Goal: Task Accomplishment & Management: Manage account settings

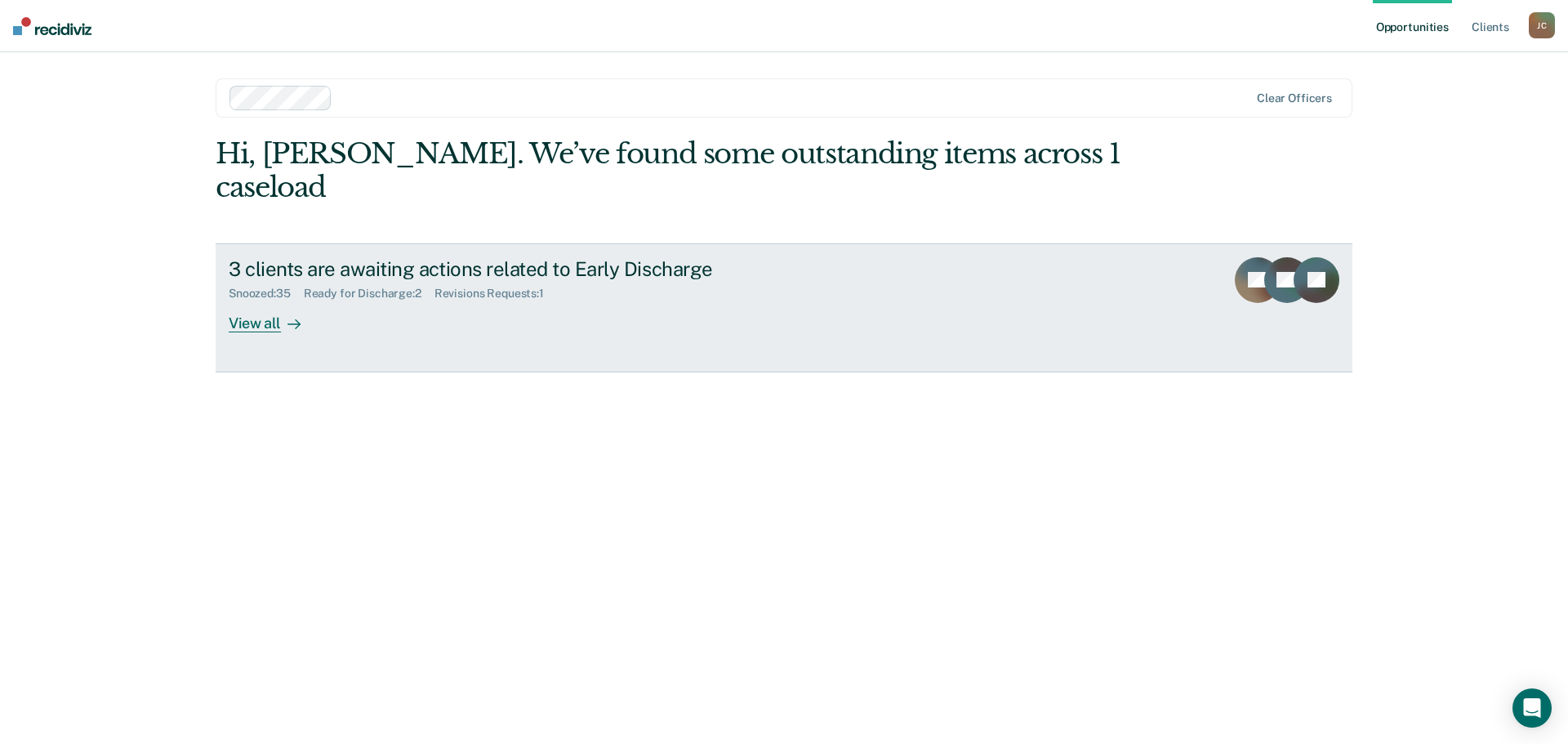
click at [253, 300] on div "View all" at bounding box center [274, 317] width 91 height 32
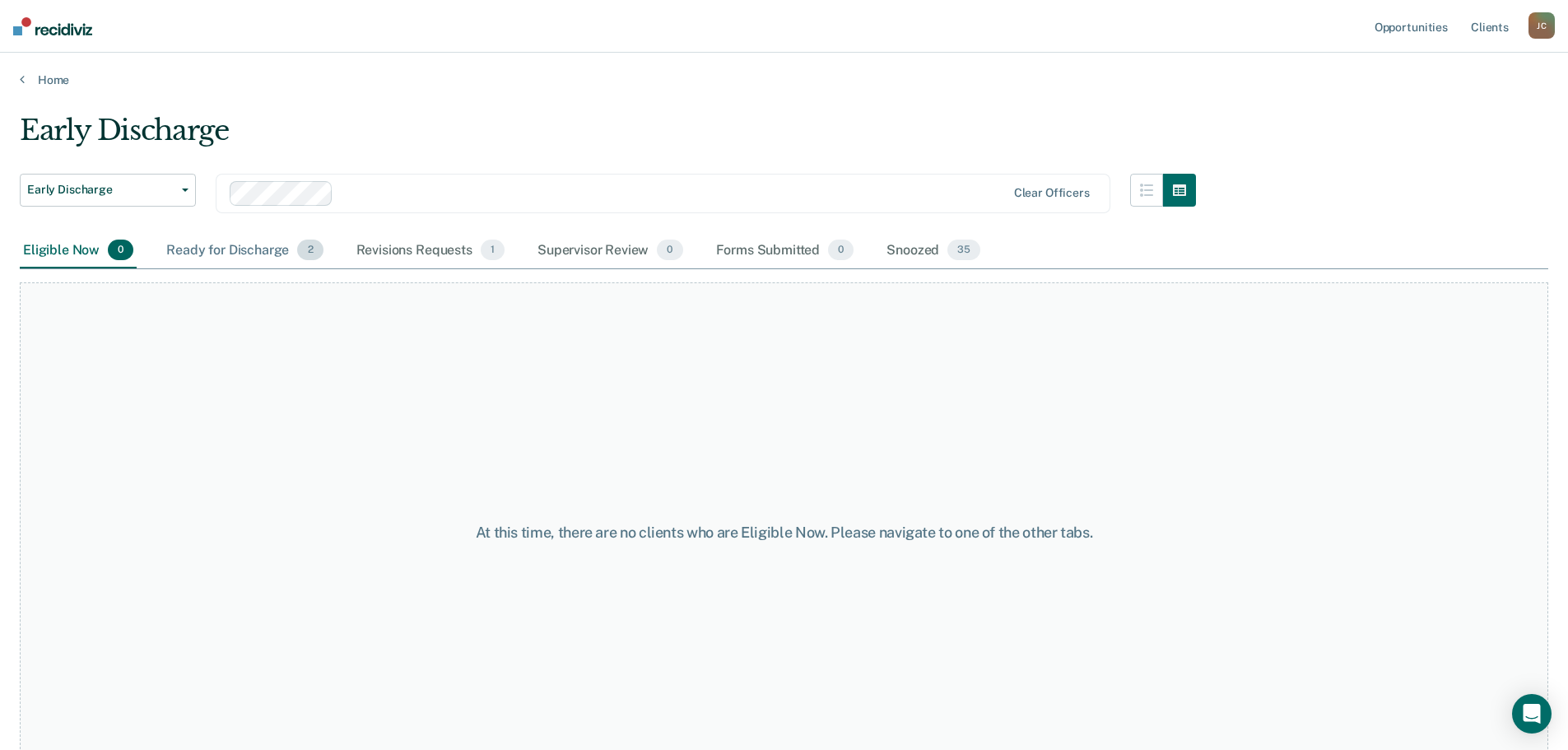
click at [226, 247] on div "Ready for Discharge 2" at bounding box center [245, 251] width 163 height 36
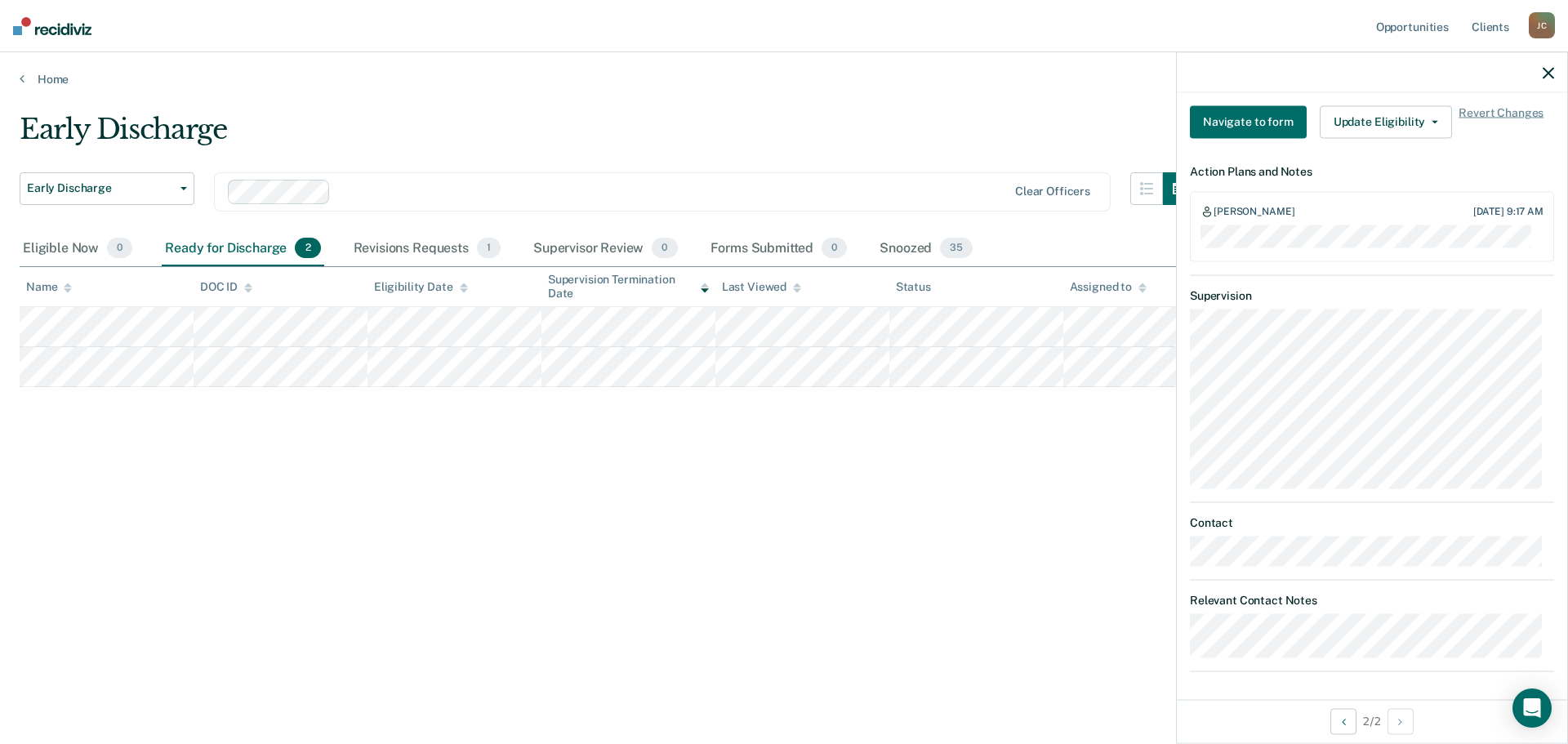
scroll to position [576, 0]
click at [1419, 114] on button "Update Eligibility" at bounding box center [1386, 118] width 133 height 32
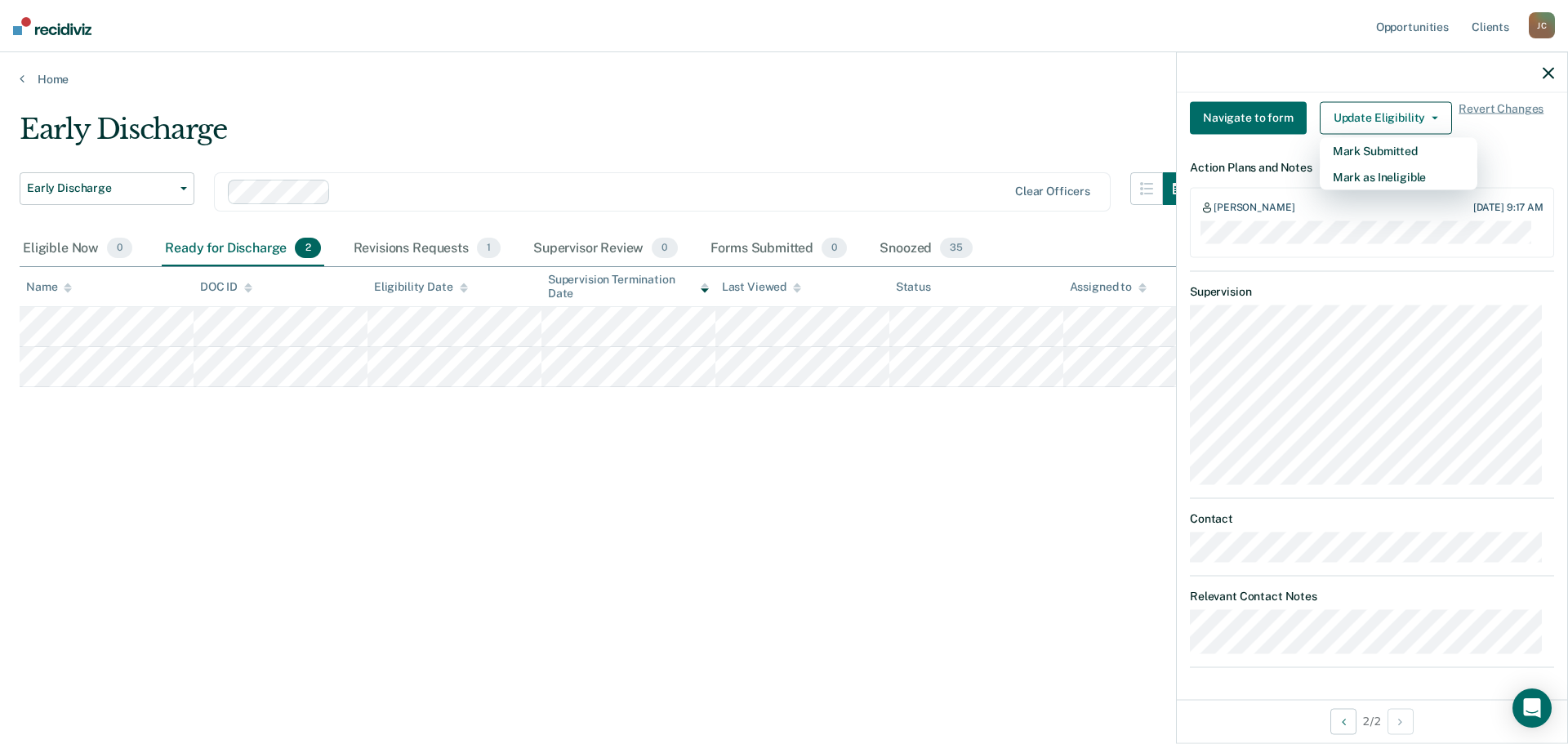
click at [655, 696] on main "Early Discharge Early Discharge Early Discharge Clear officers Eligible Now 0 R…" at bounding box center [784, 412] width 1568 height 652
click at [1354, 120] on button "Update Eligibility" at bounding box center [1386, 118] width 133 height 32
click at [1348, 154] on button "Mark Submitted" at bounding box center [1398, 151] width 157 height 27
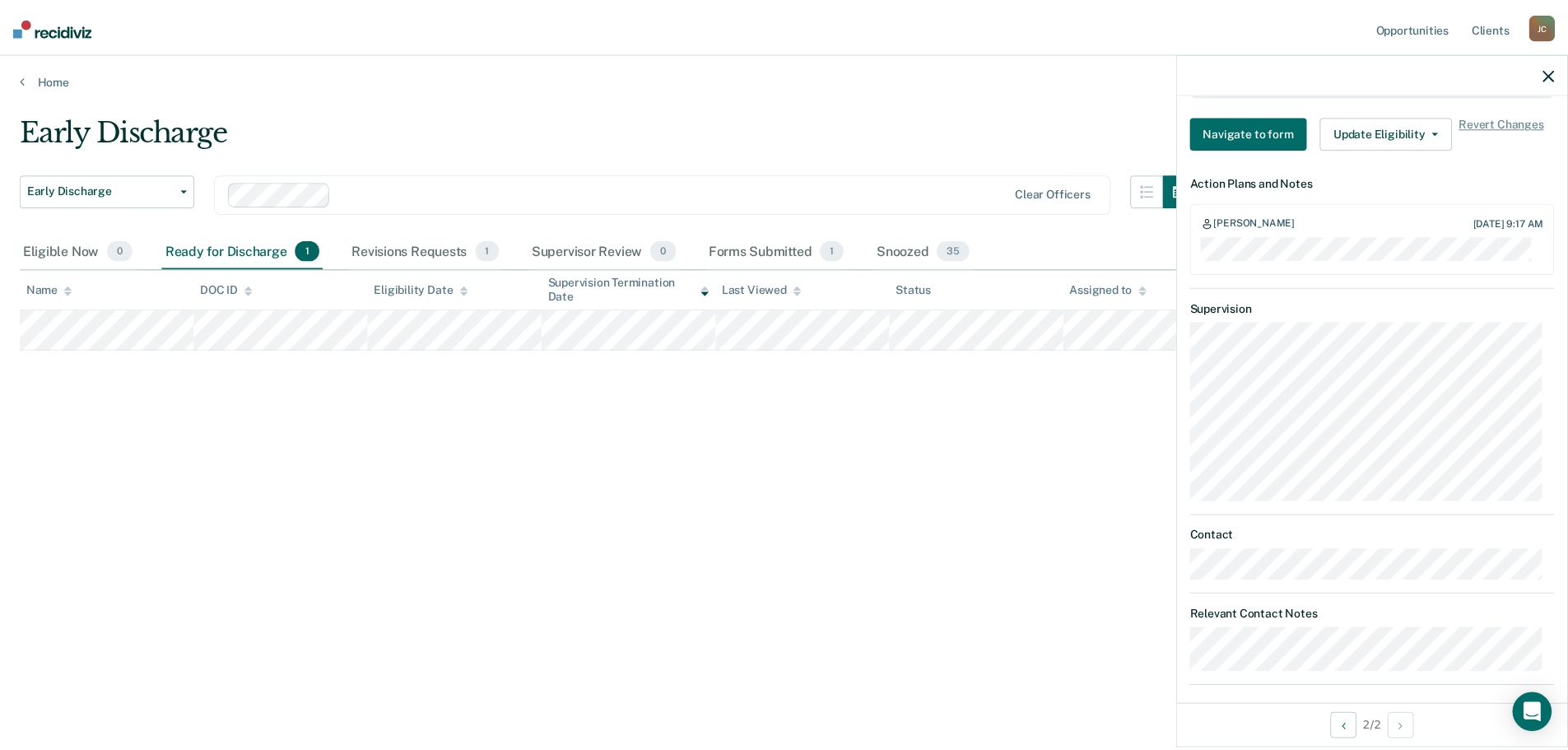
scroll to position [615, 0]
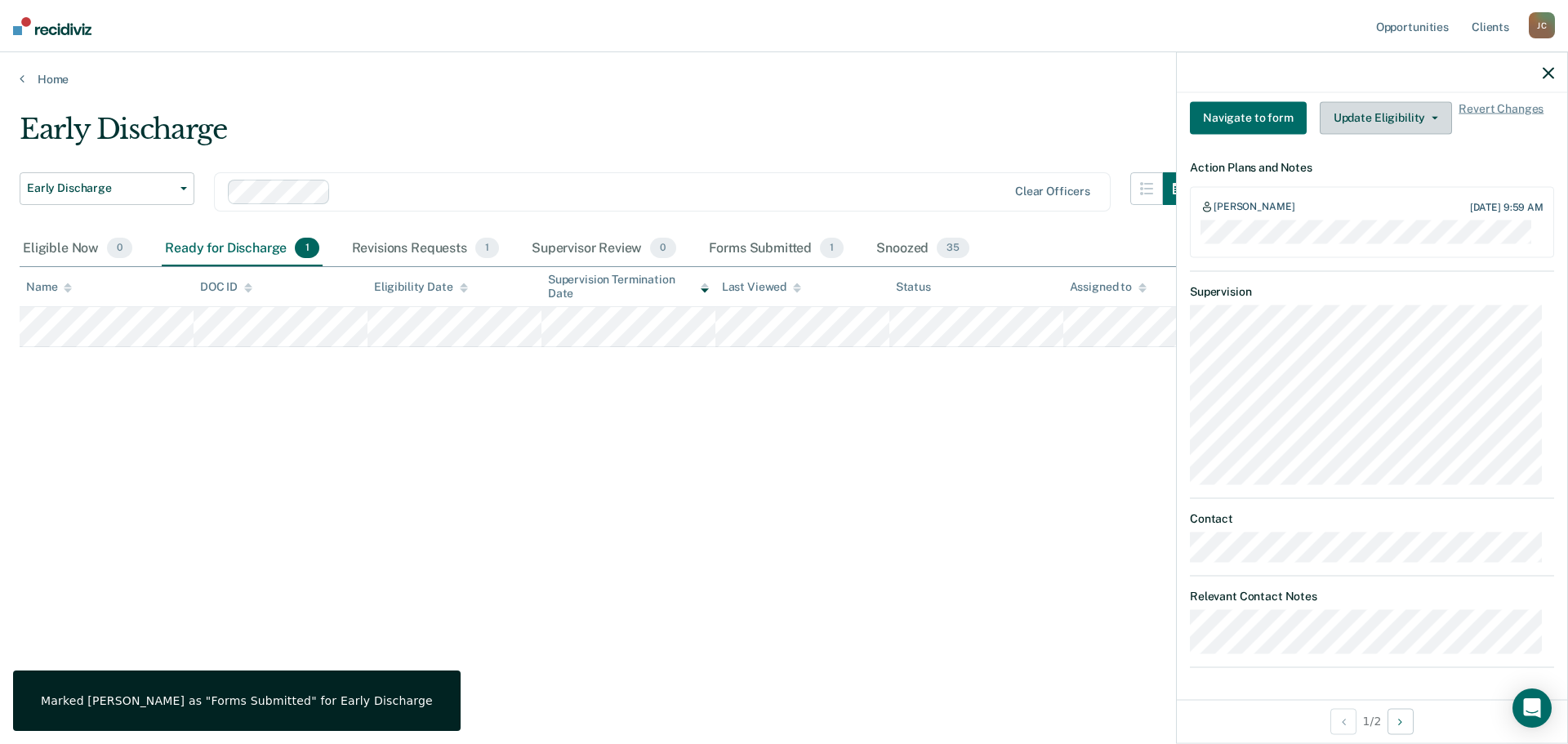
click at [1390, 118] on button "Update Eligibility" at bounding box center [1386, 118] width 133 height 32
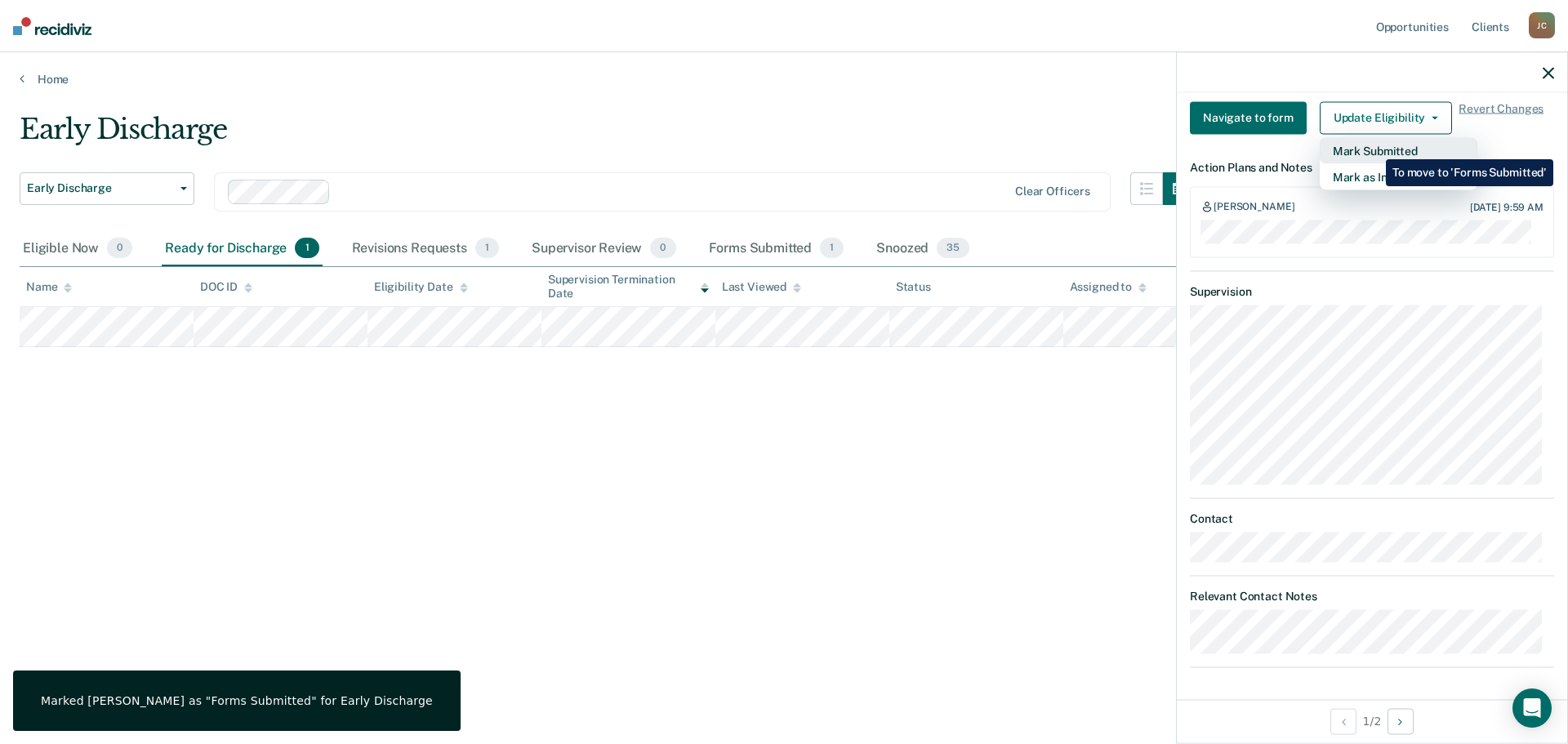
click at [1374, 147] on button "Mark Submitted" at bounding box center [1398, 151] width 157 height 27
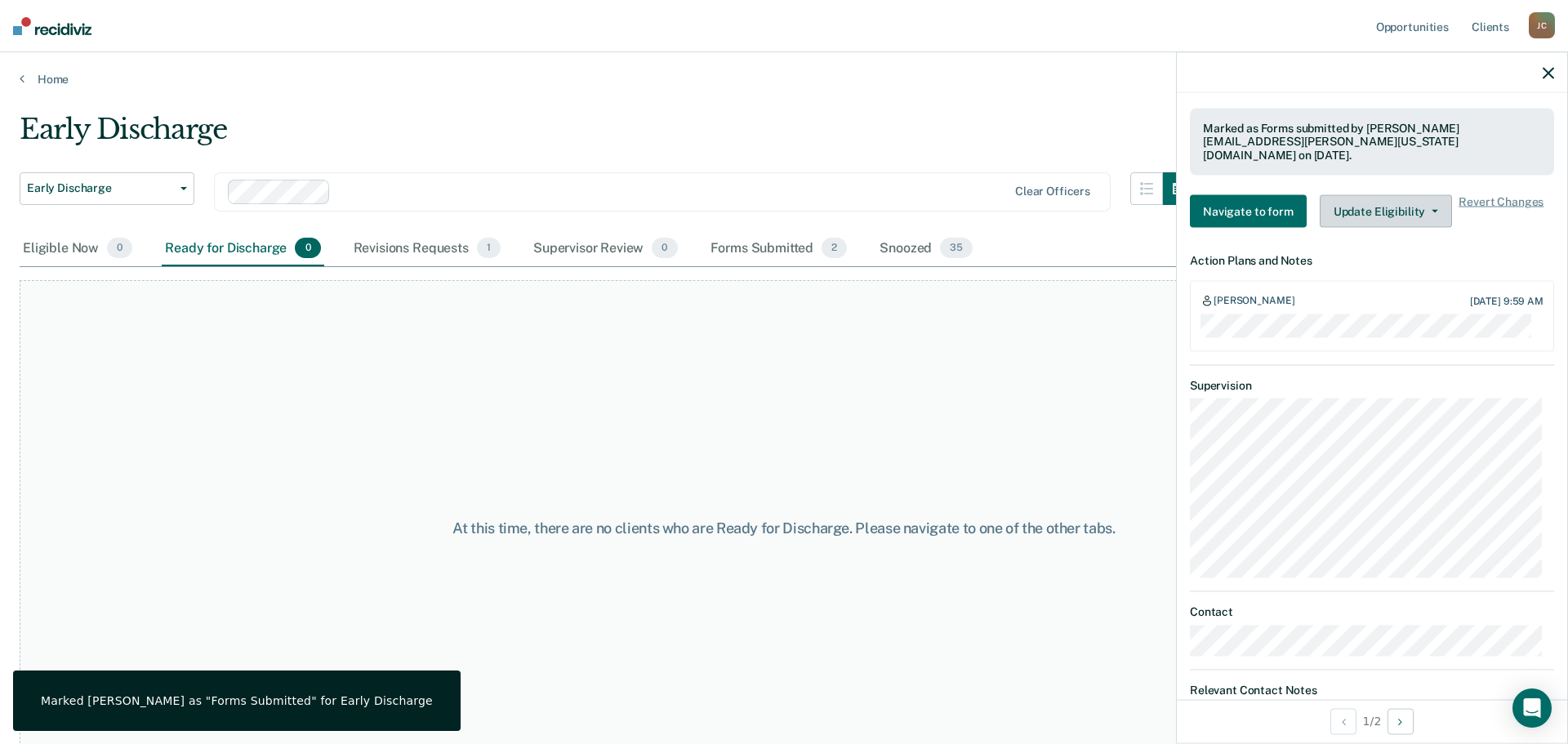
scroll to position [691, 0]
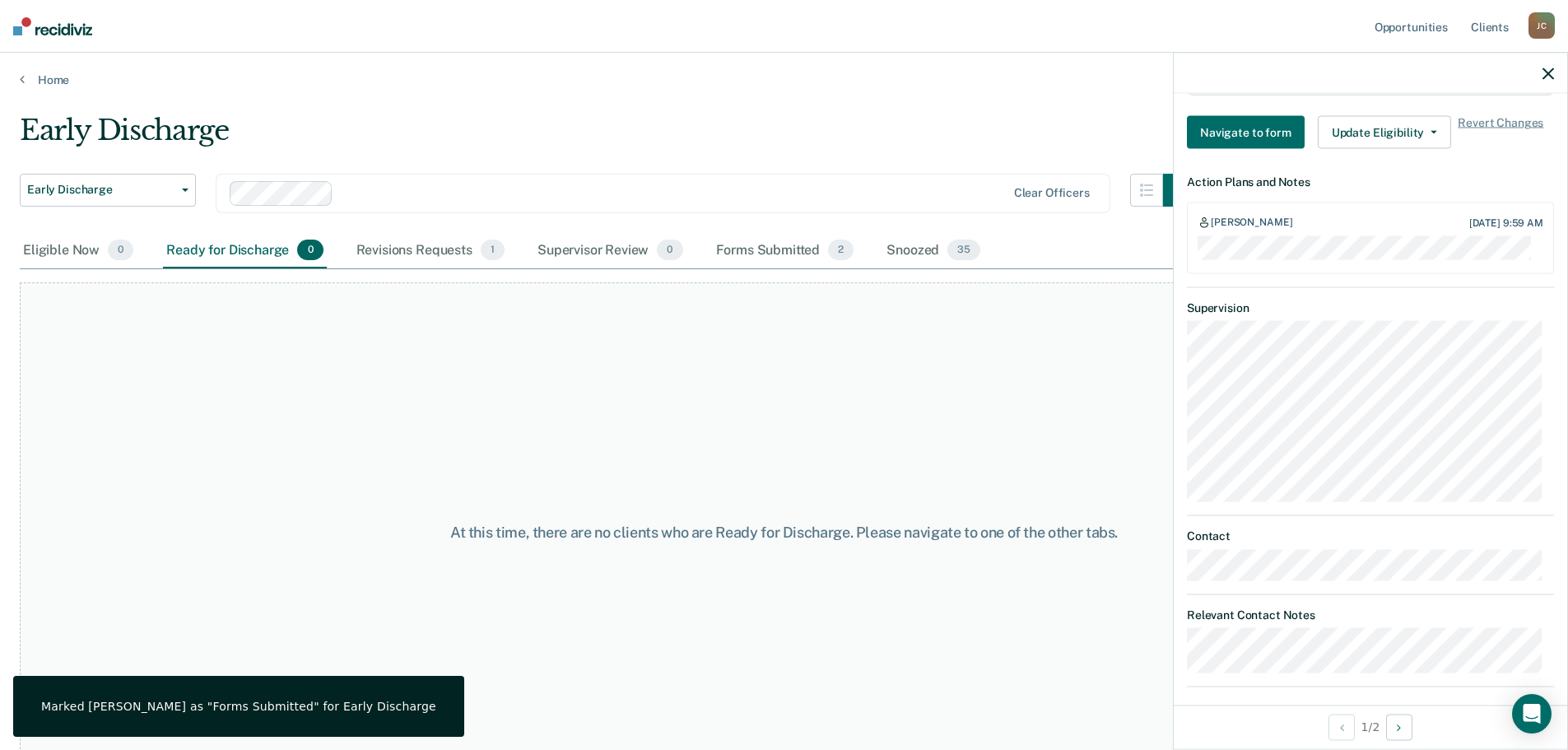
click at [1543, 70] on icon "button" at bounding box center [1549, 74] width 11 height 11
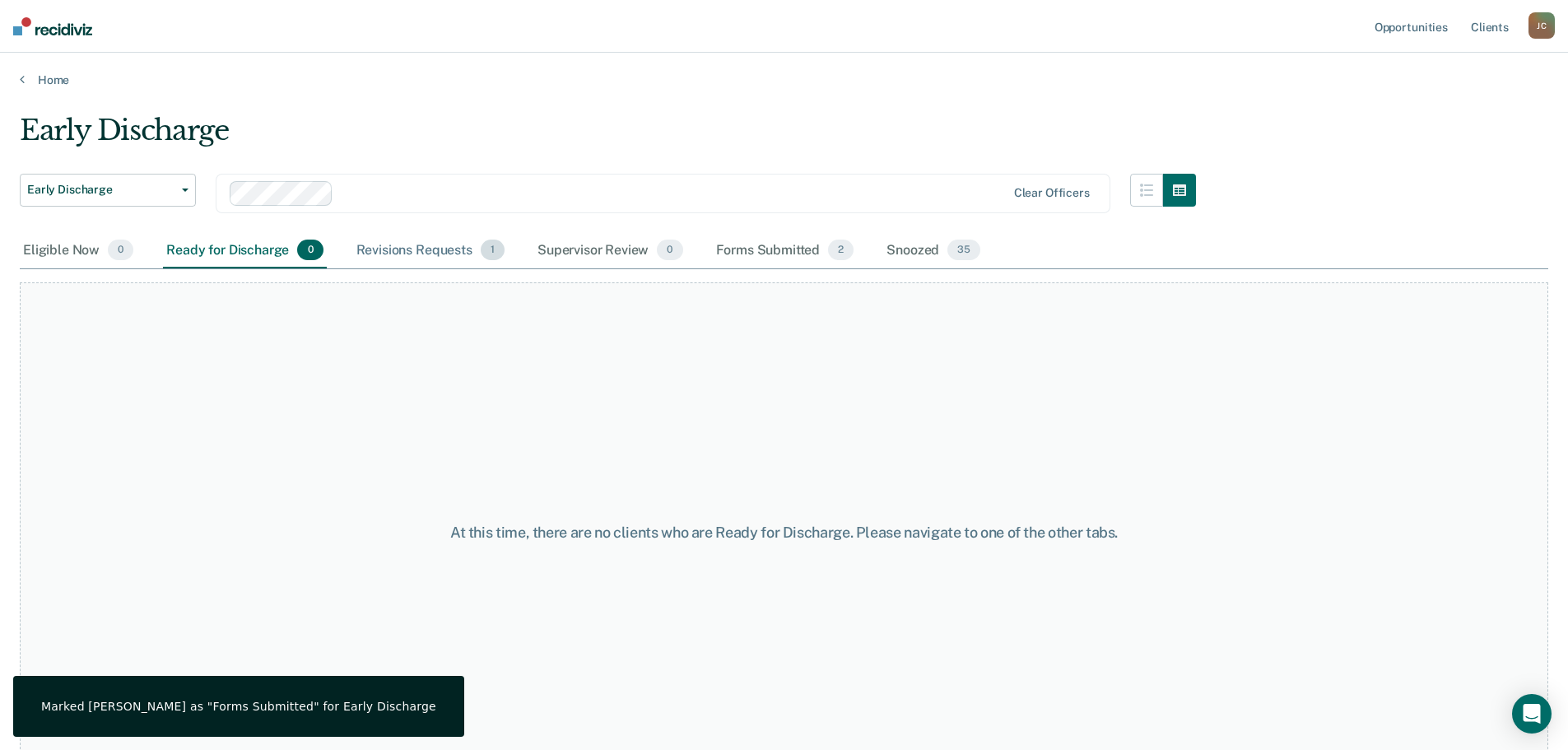
click at [400, 252] on div "Revisions Requests 1" at bounding box center [431, 251] width 155 height 36
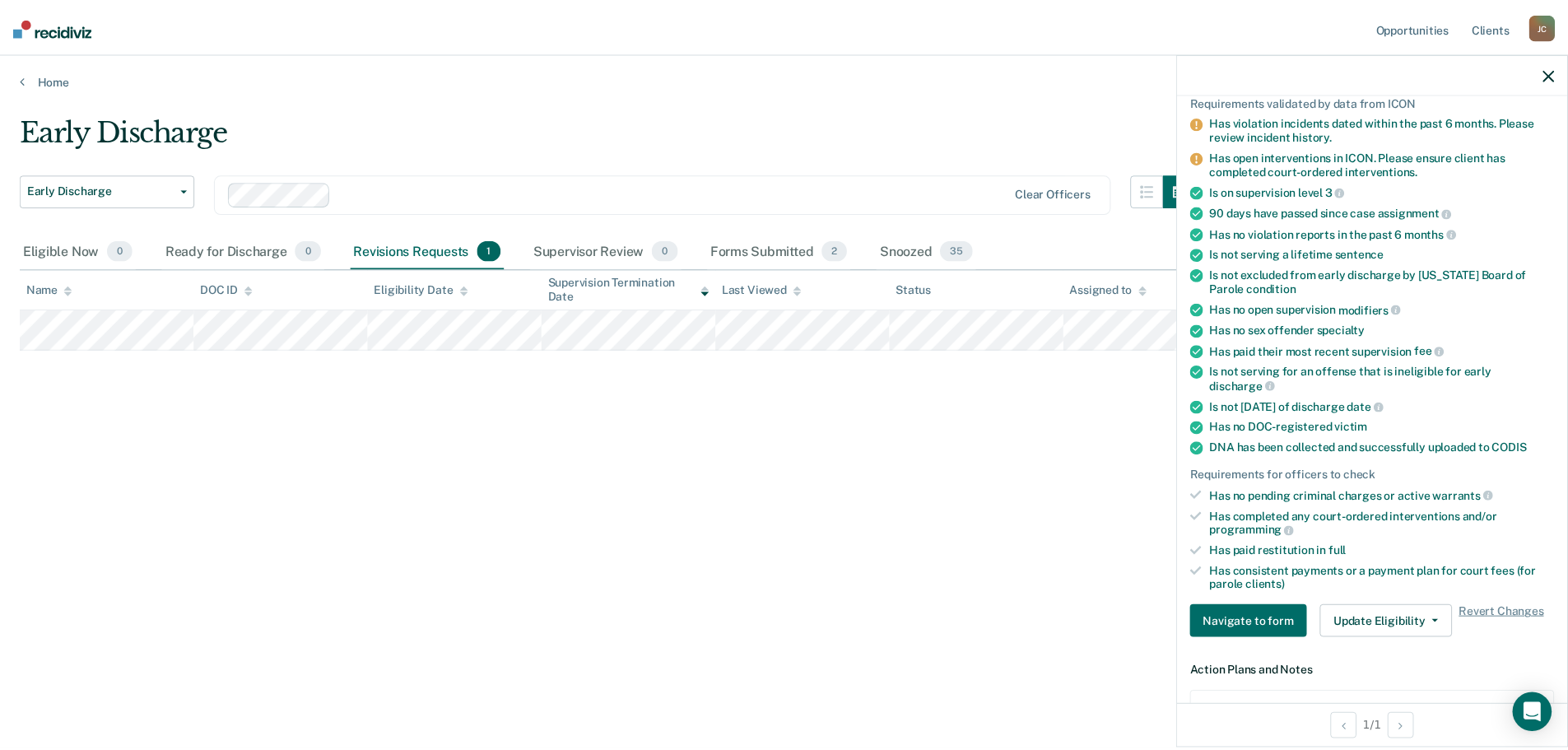
scroll to position [0, 0]
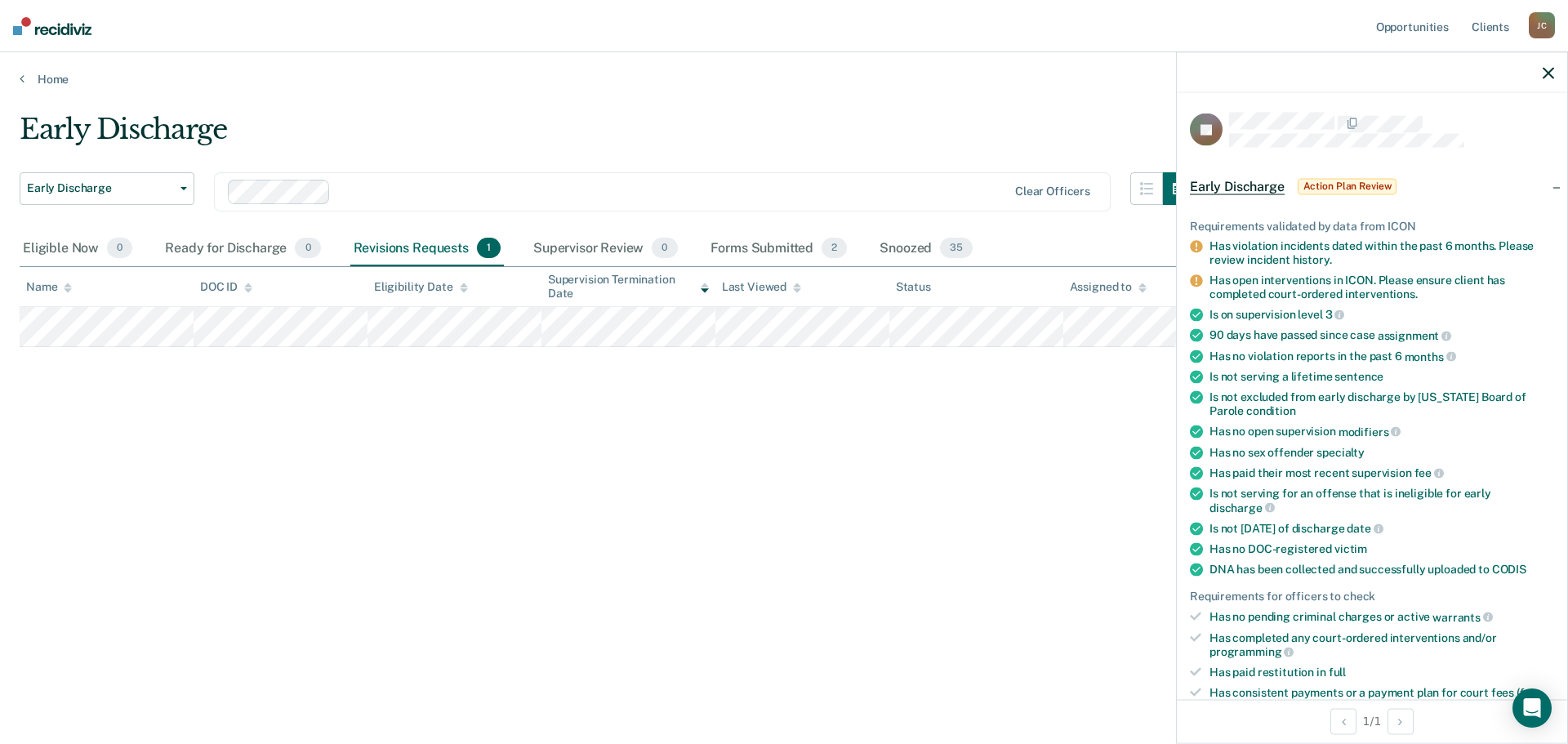
click at [1553, 72] on icon "button" at bounding box center [1548, 73] width 11 height 11
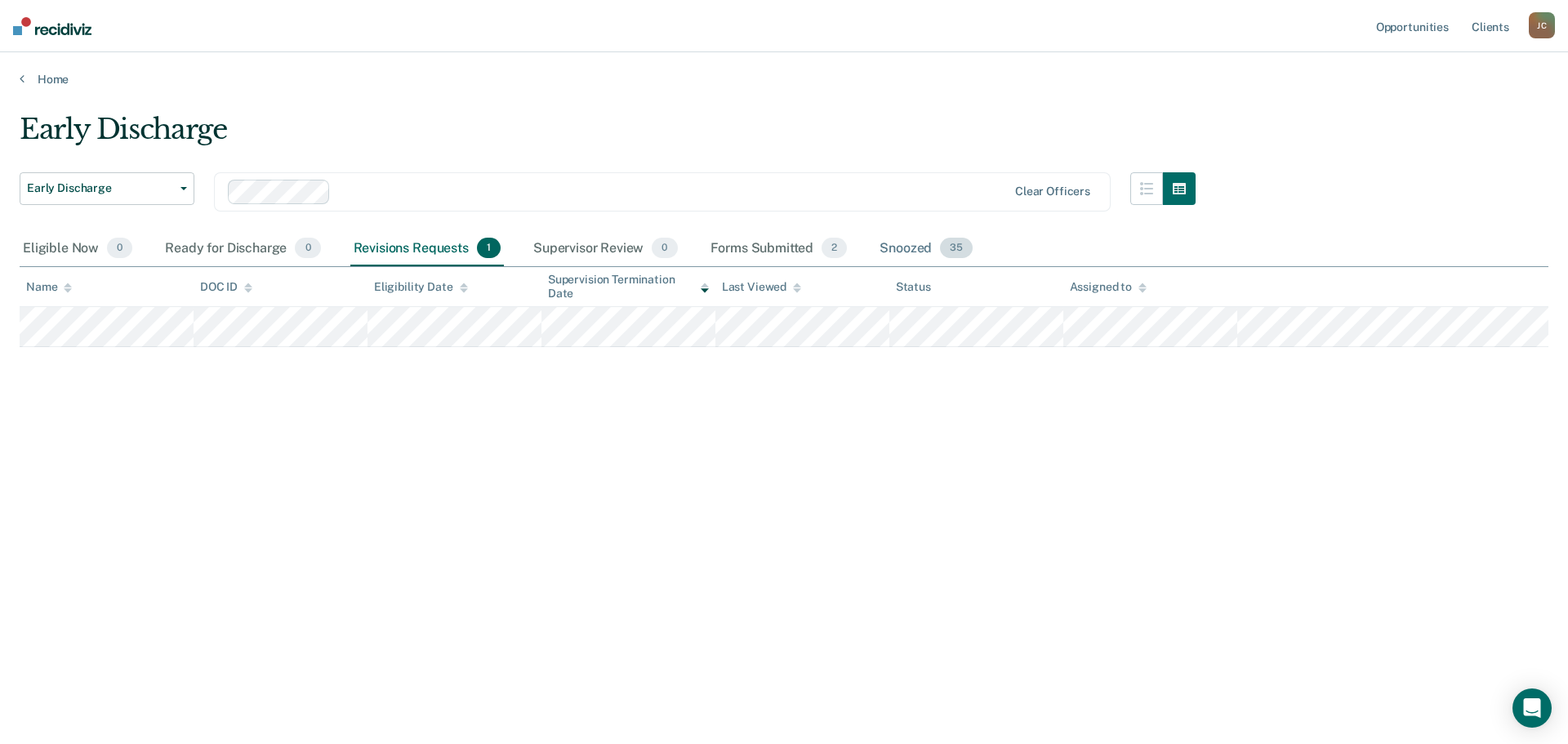
click at [911, 248] on div "Snoozed 35" at bounding box center [925, 249] width 100 height 36
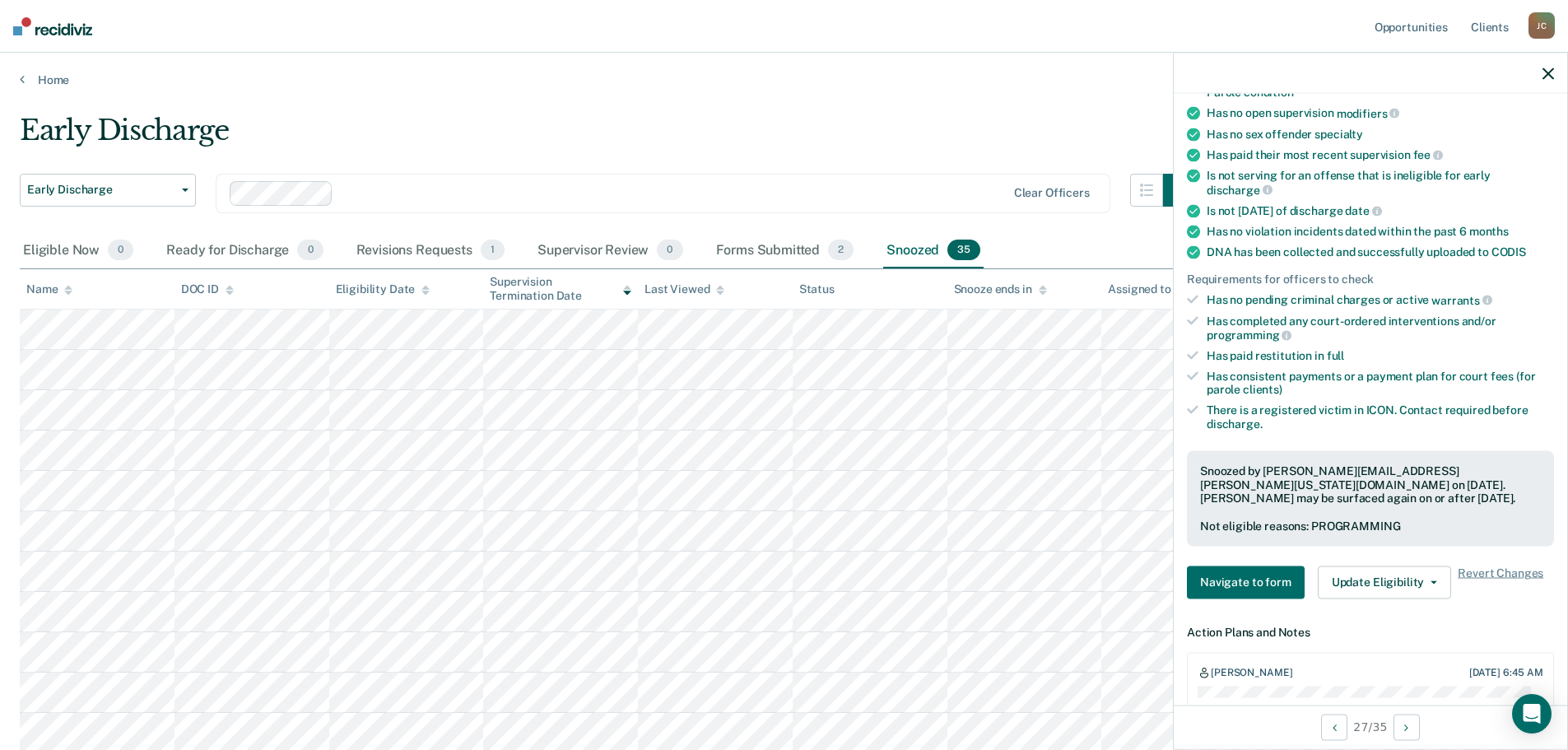
scroll to position [330, 0]
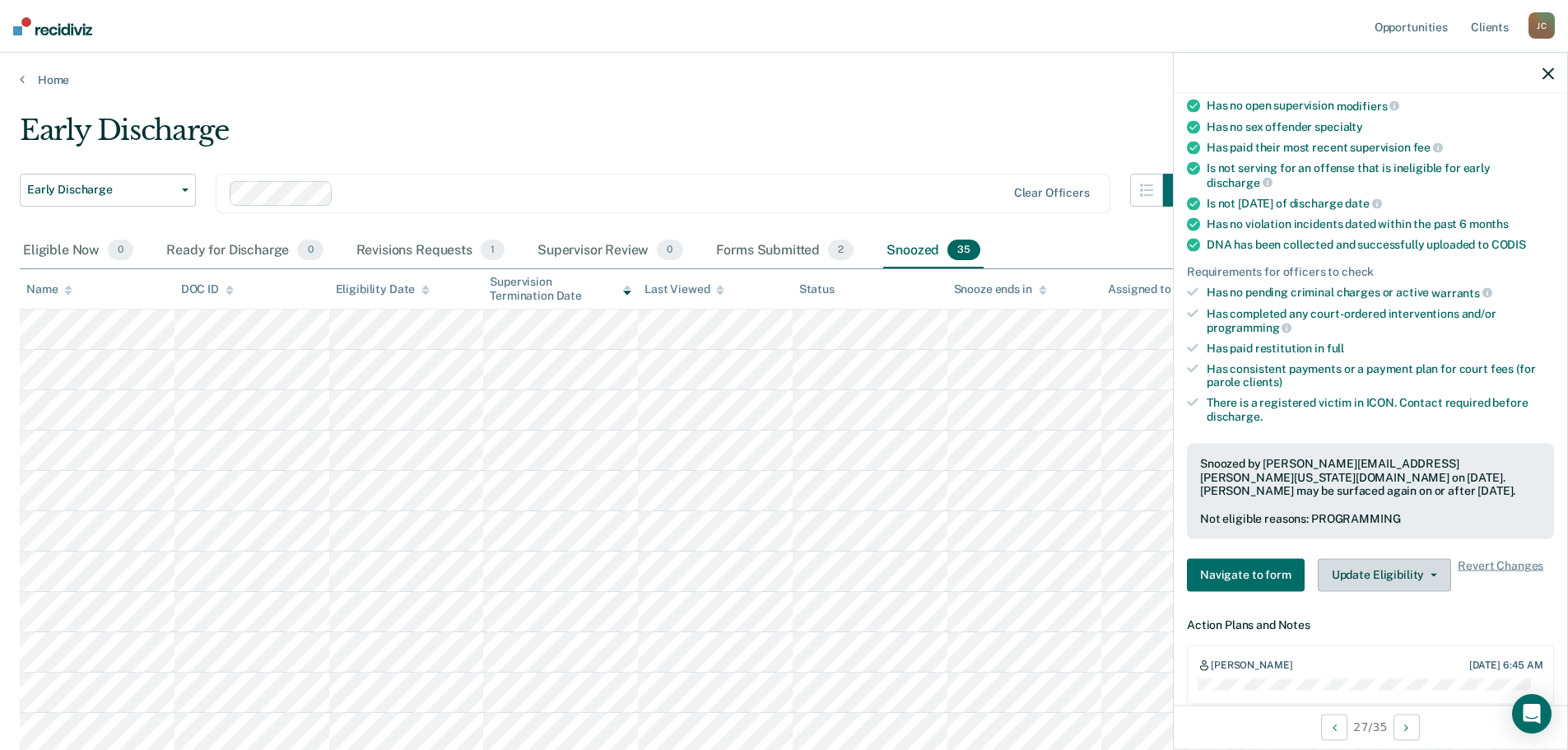
click at [1407, 574] on button "Update Eligibility" at bounding box center [1385, 574] width 134 height 32
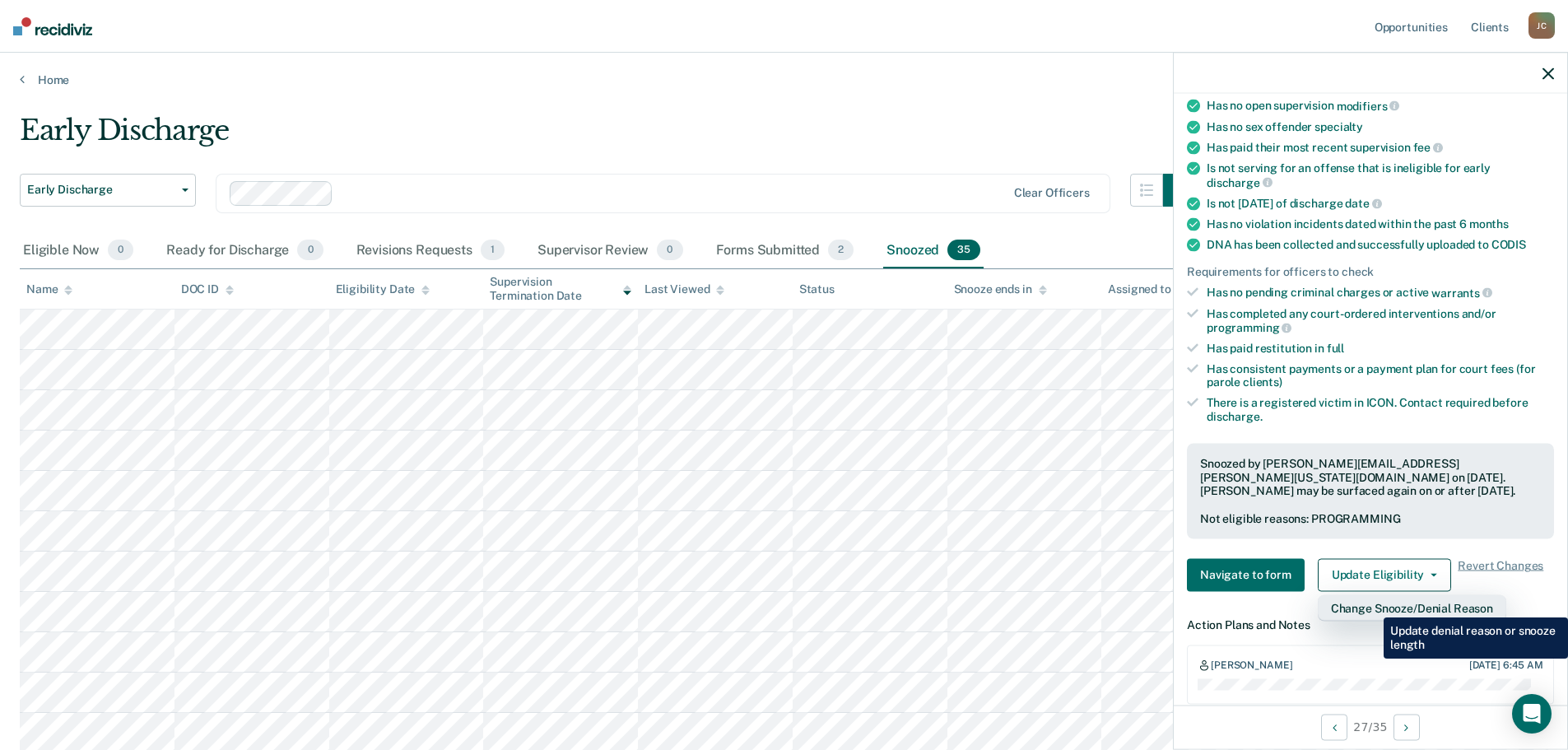
click at [1371, 605] on button "Change Snooze/Denial Reason" at bounding box center [1411, 608] width 188 height 27
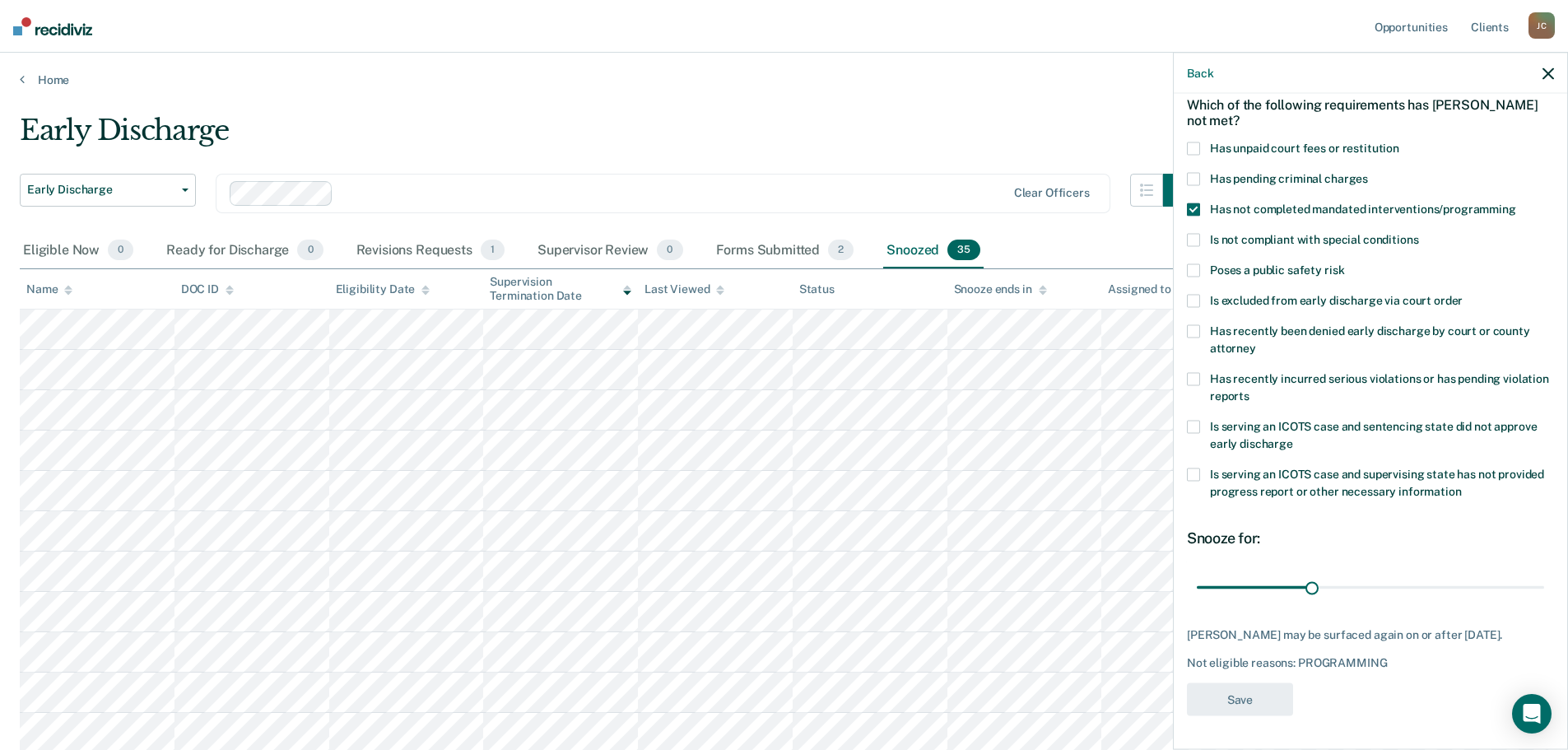
scroll to position [75, 0]
click at [1552, 73] on icon "button" at bounding box center [1549, 74] width 11 height 11
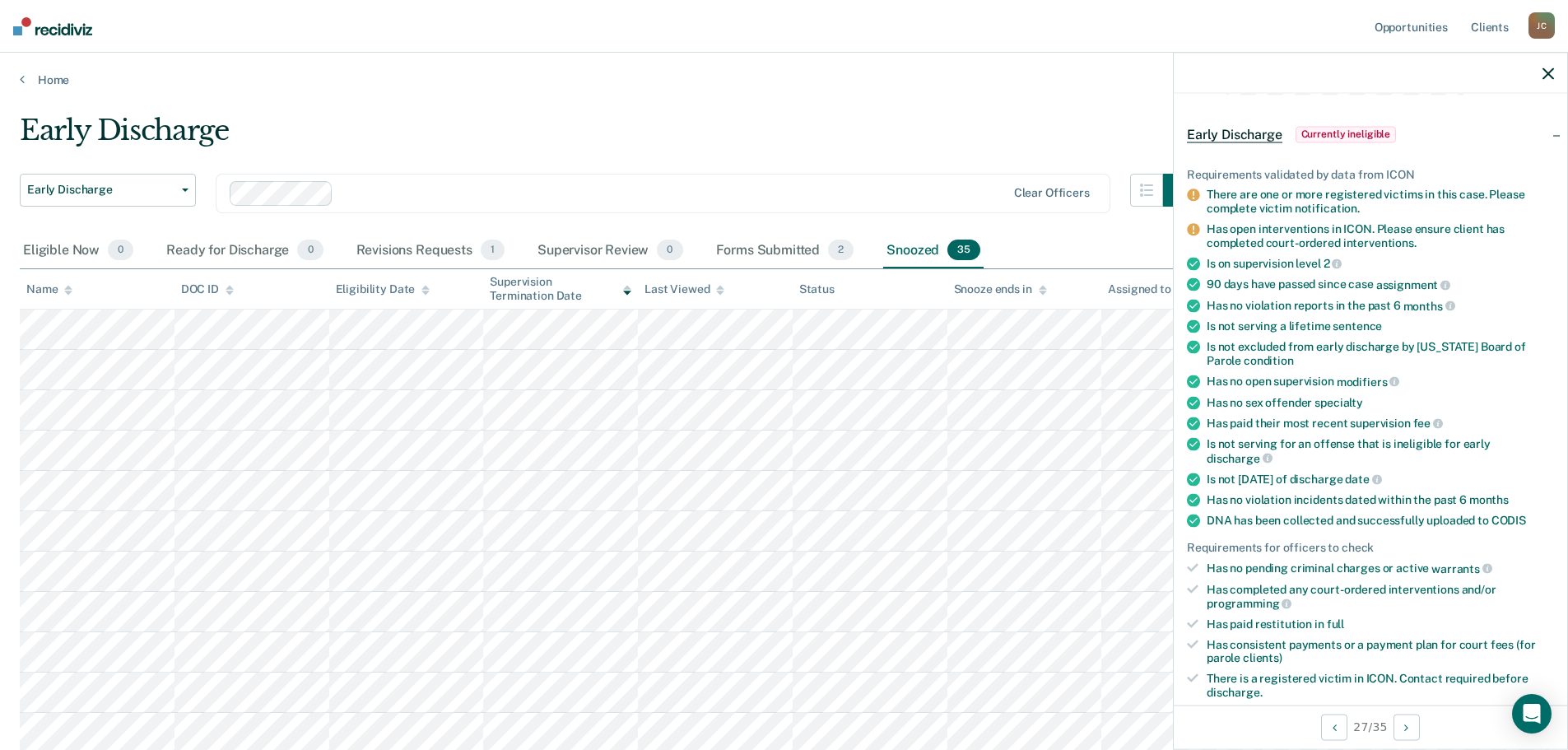
scroll to position [82, 0]
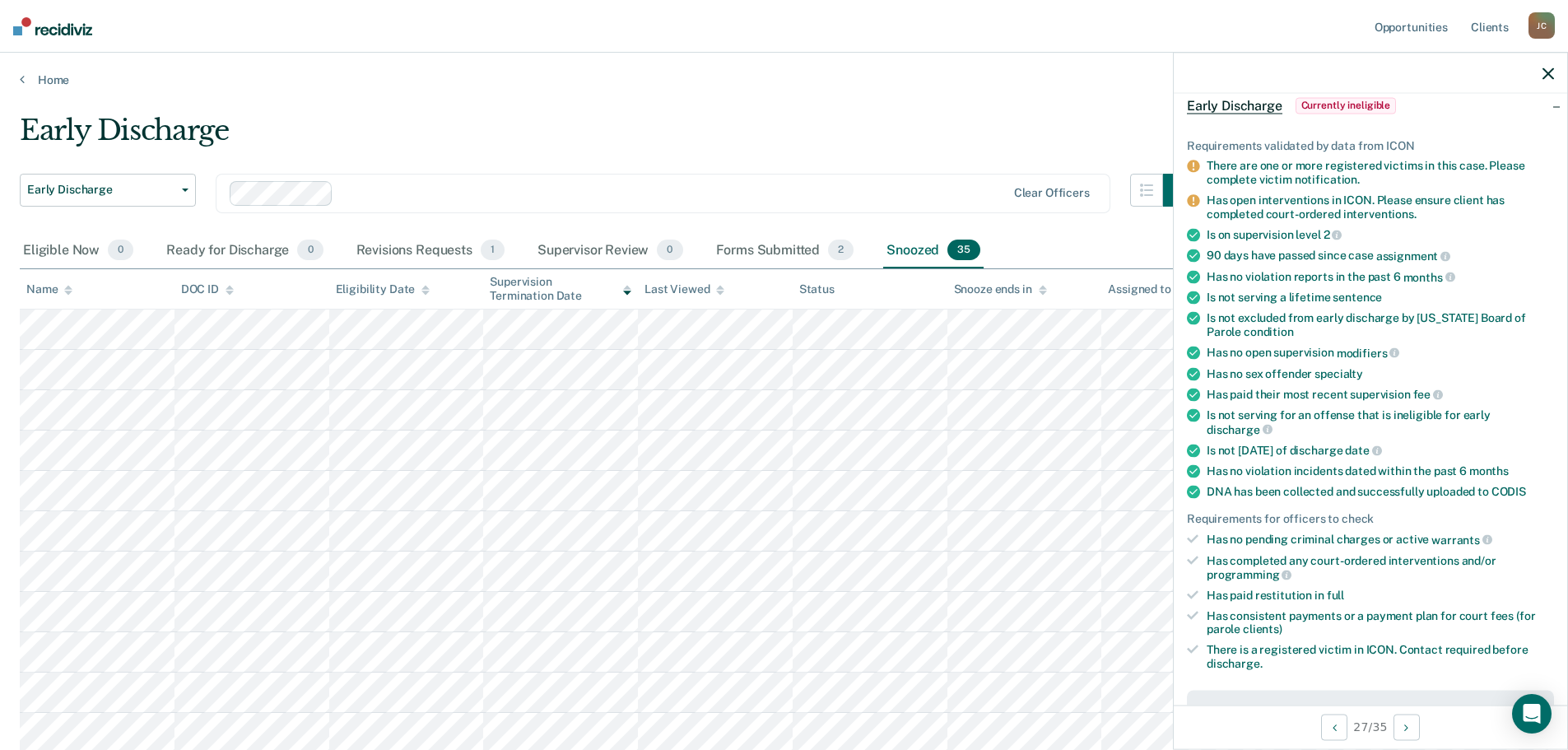
click at [1352, 102] on span "Currently ineligible" at bounding box center [1346, 105] width 101 height 16
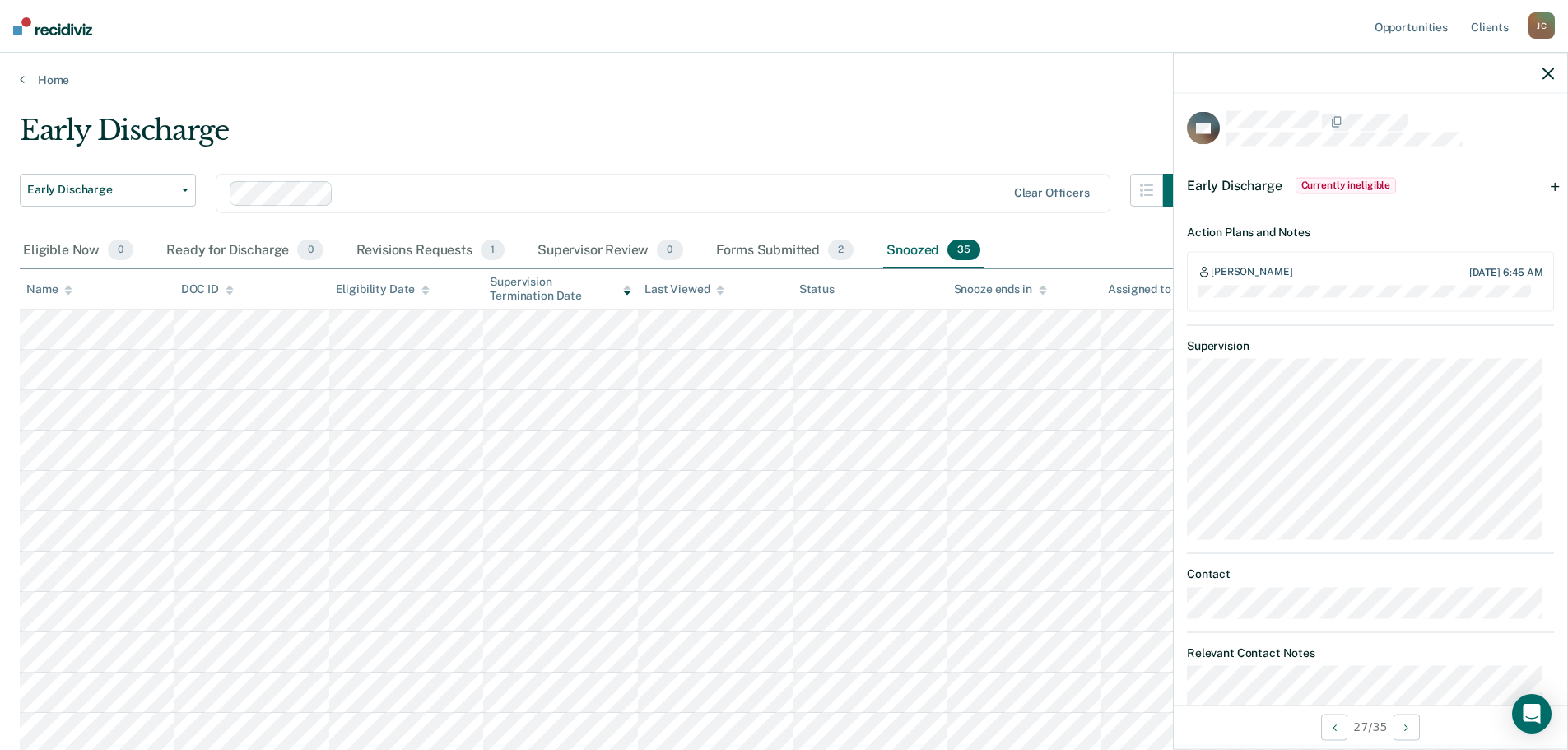
scroll to position [0, 0]
click at [1331, 183] on span "Currently ineligible" at bounding box center [1346, 187] width 101 height 16
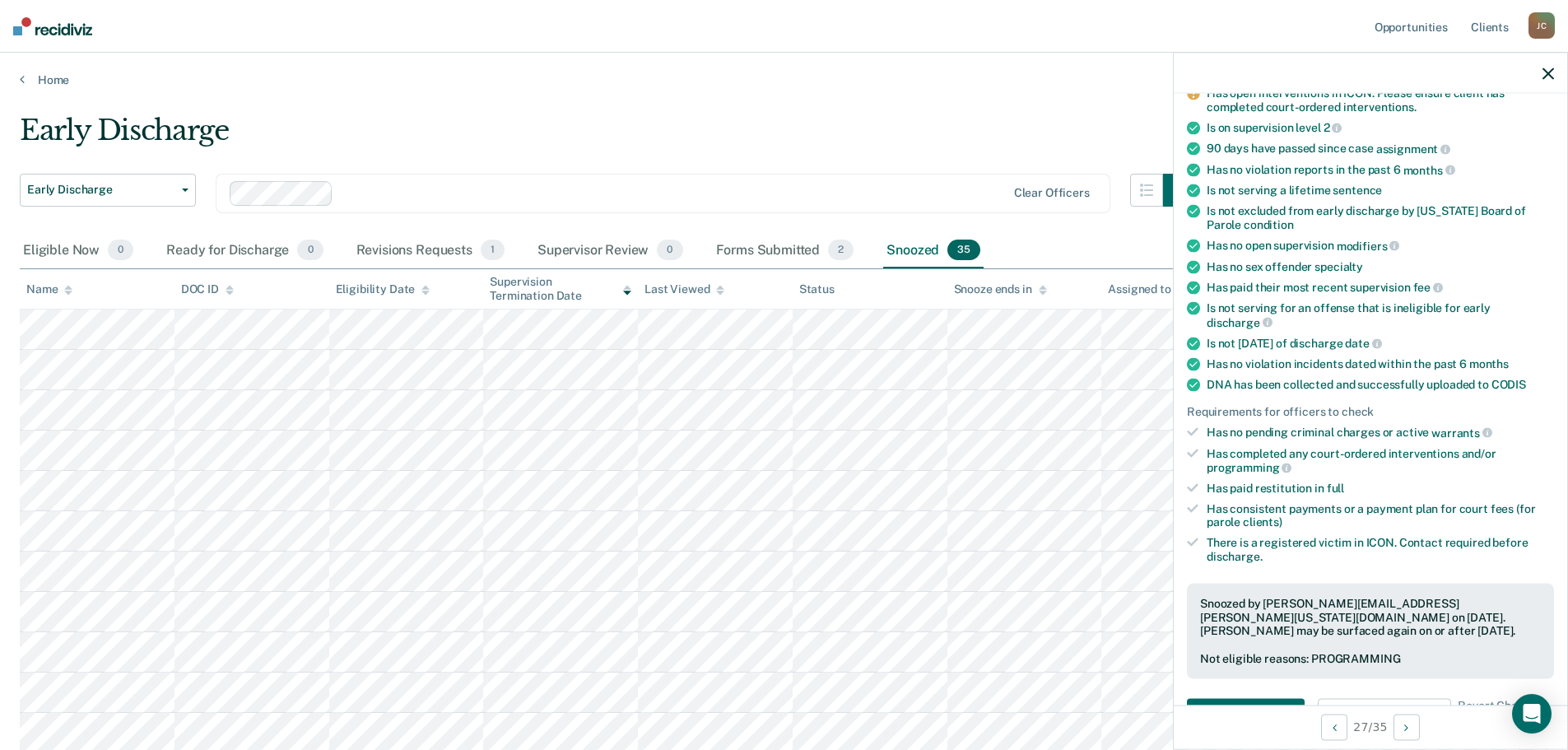
scroll to position [246, 0]
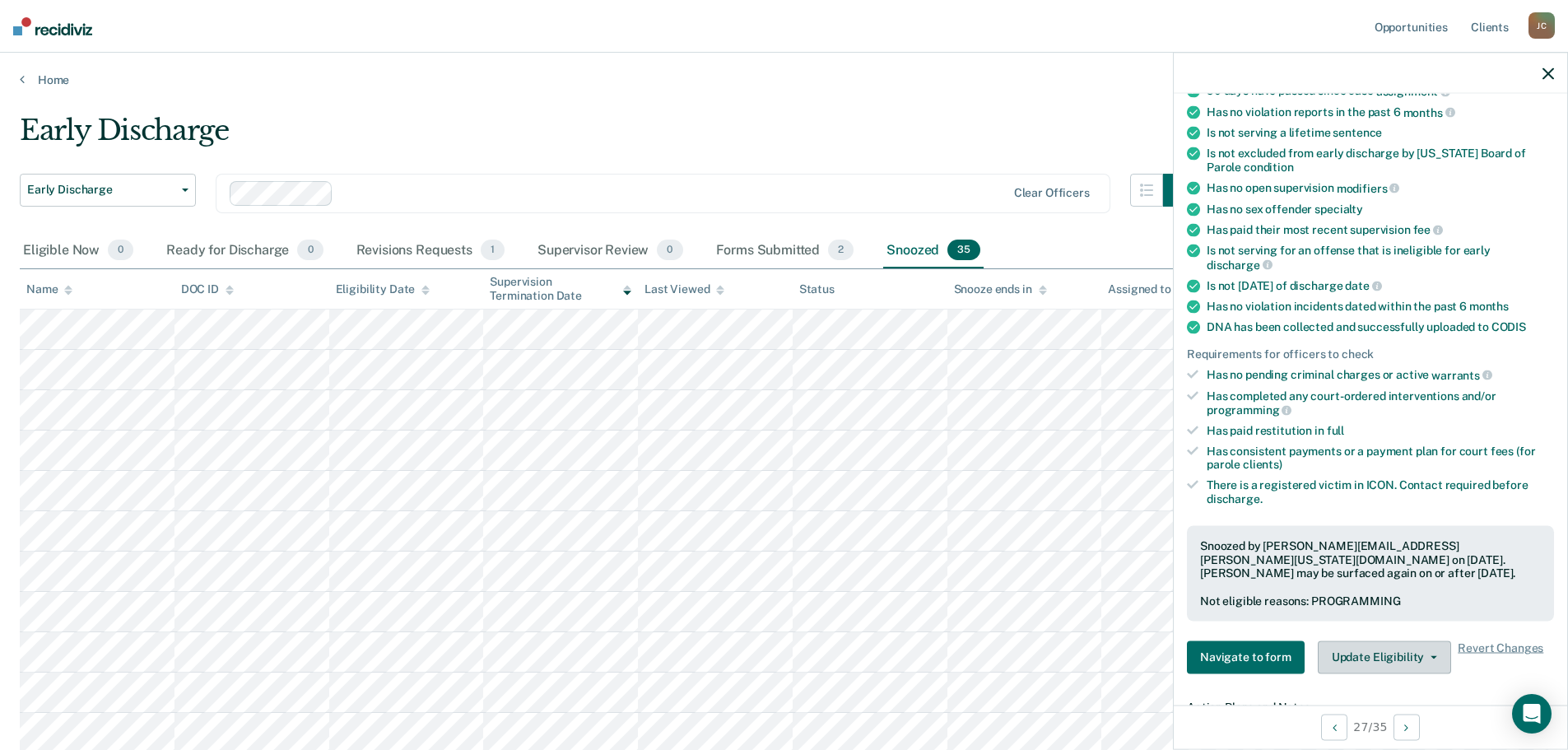
click at [1380, 661] on button "Update Eligibility" at bounding box center [1385, 656] width 134 height 32
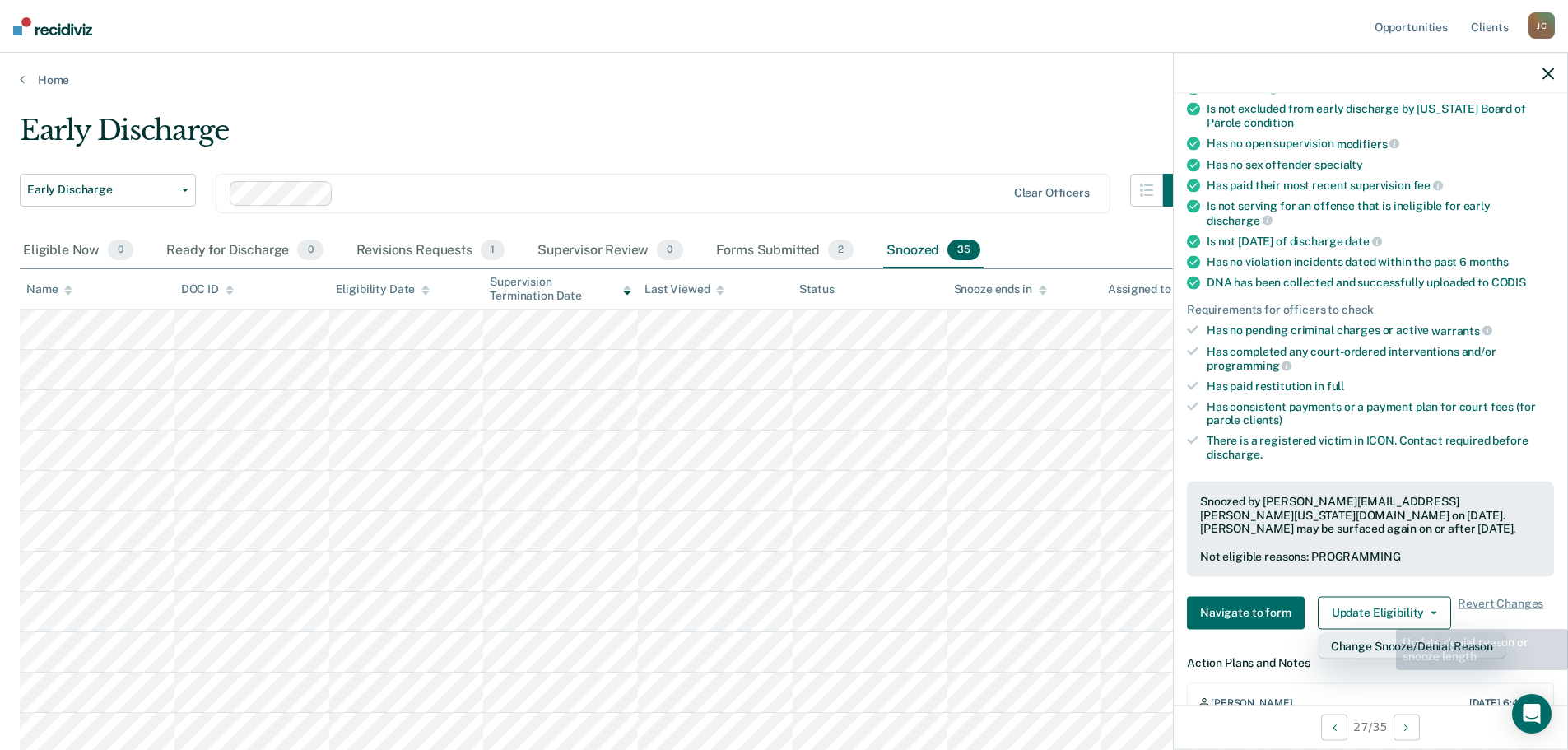
scroll to position [412, 0]
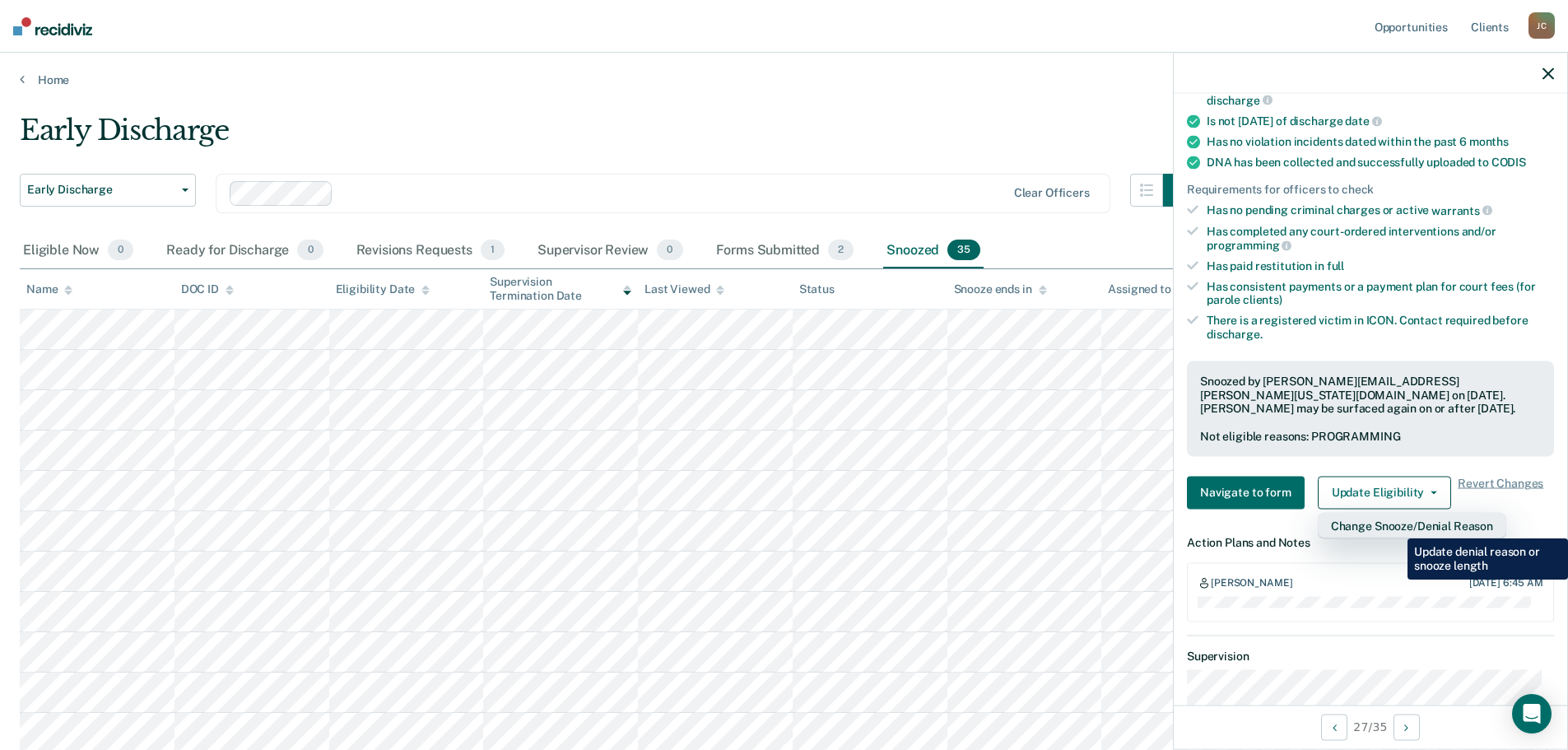
click at [1395, 526] on button "Change Snooze/Denial Reason" at bounding box center [1411, 525] width 188 height 27
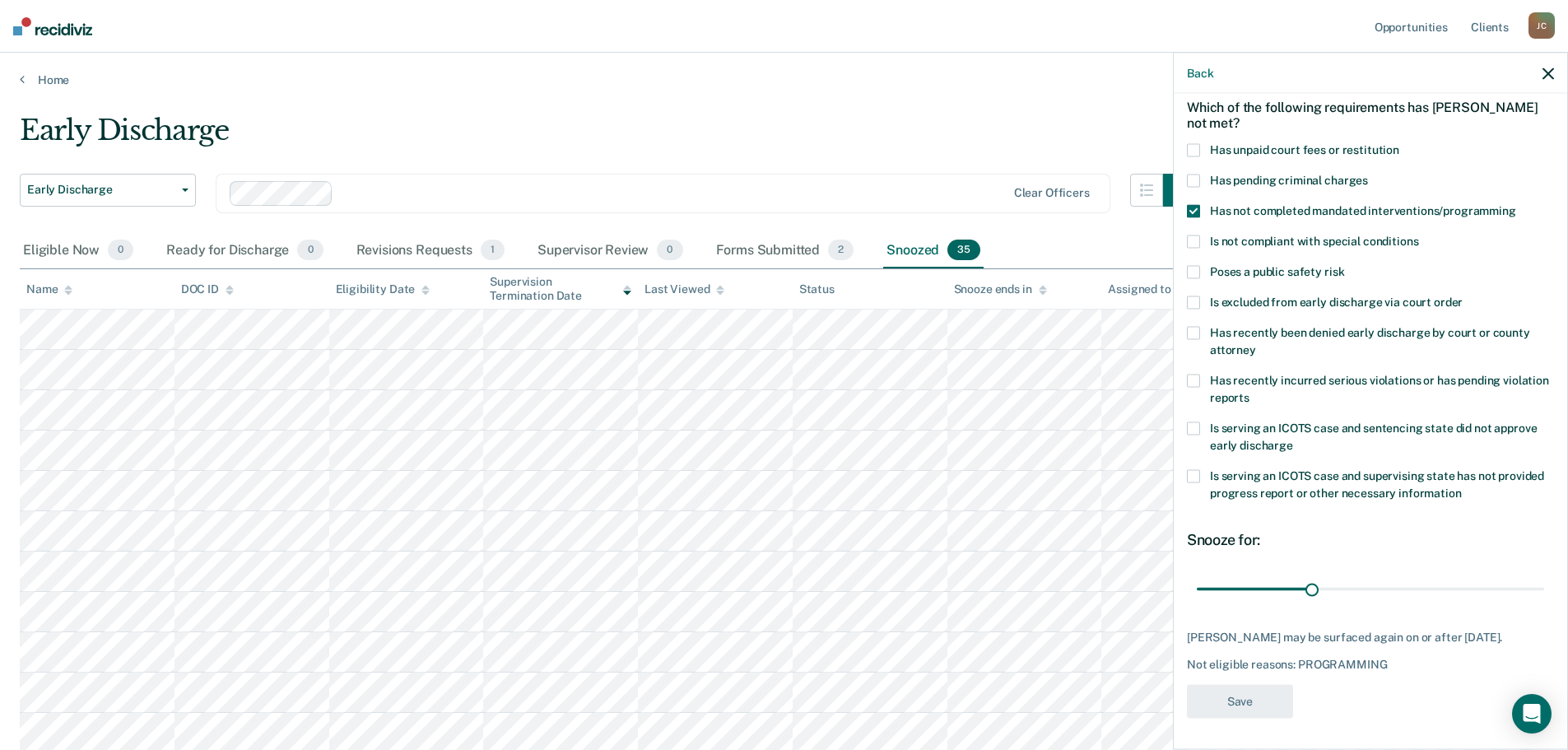
click at [1193, 209] on span at bounding box center [1193, 211] width 13 height 13
click at [1516, 204] on input "Has not completed mandated interventions/programming" at bounding box center [1516, 204] width 0 height 0
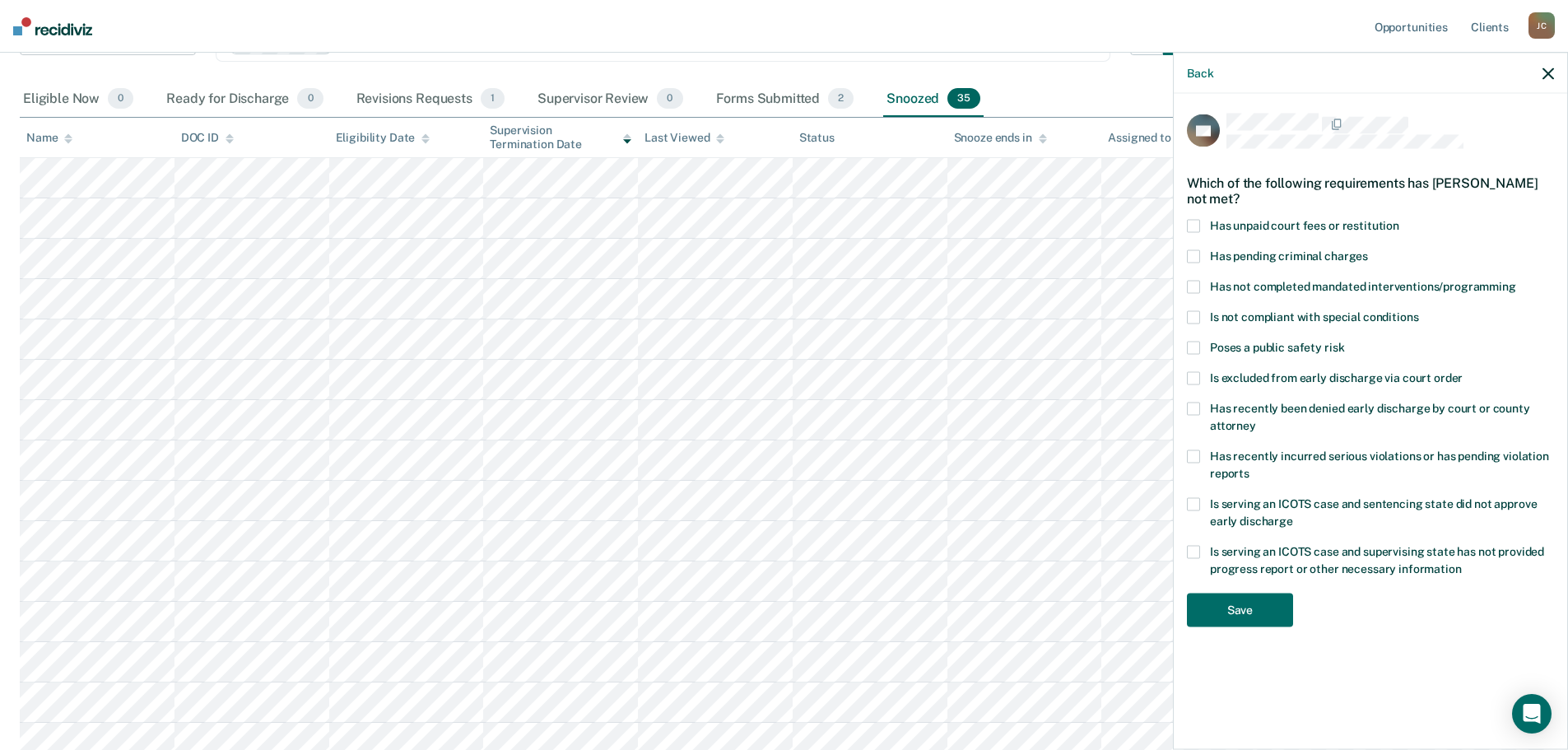
scroll to position [164, 0]
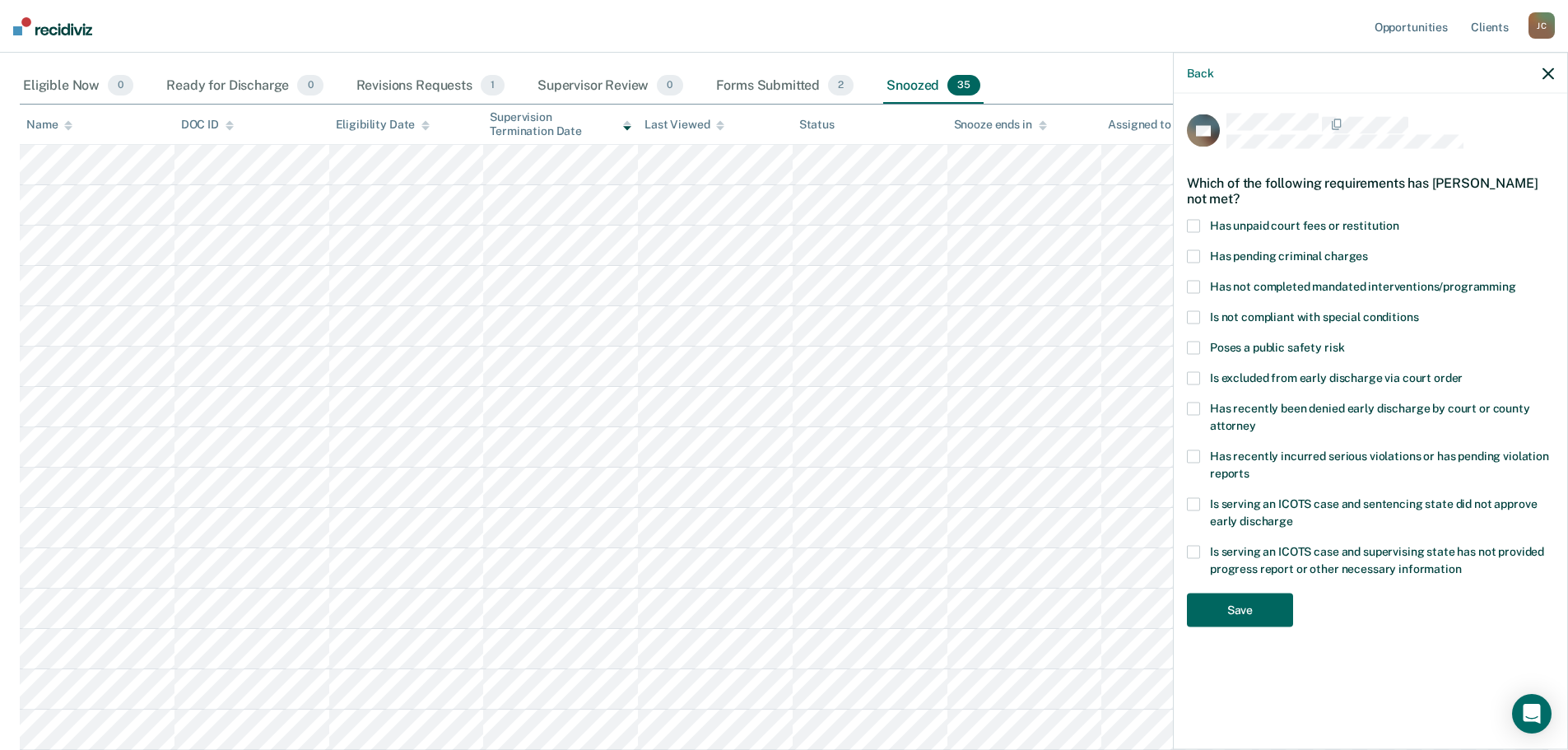
click at [1241, 604] on button "Save" at bounding box center [1239, 609] width 106 height 33
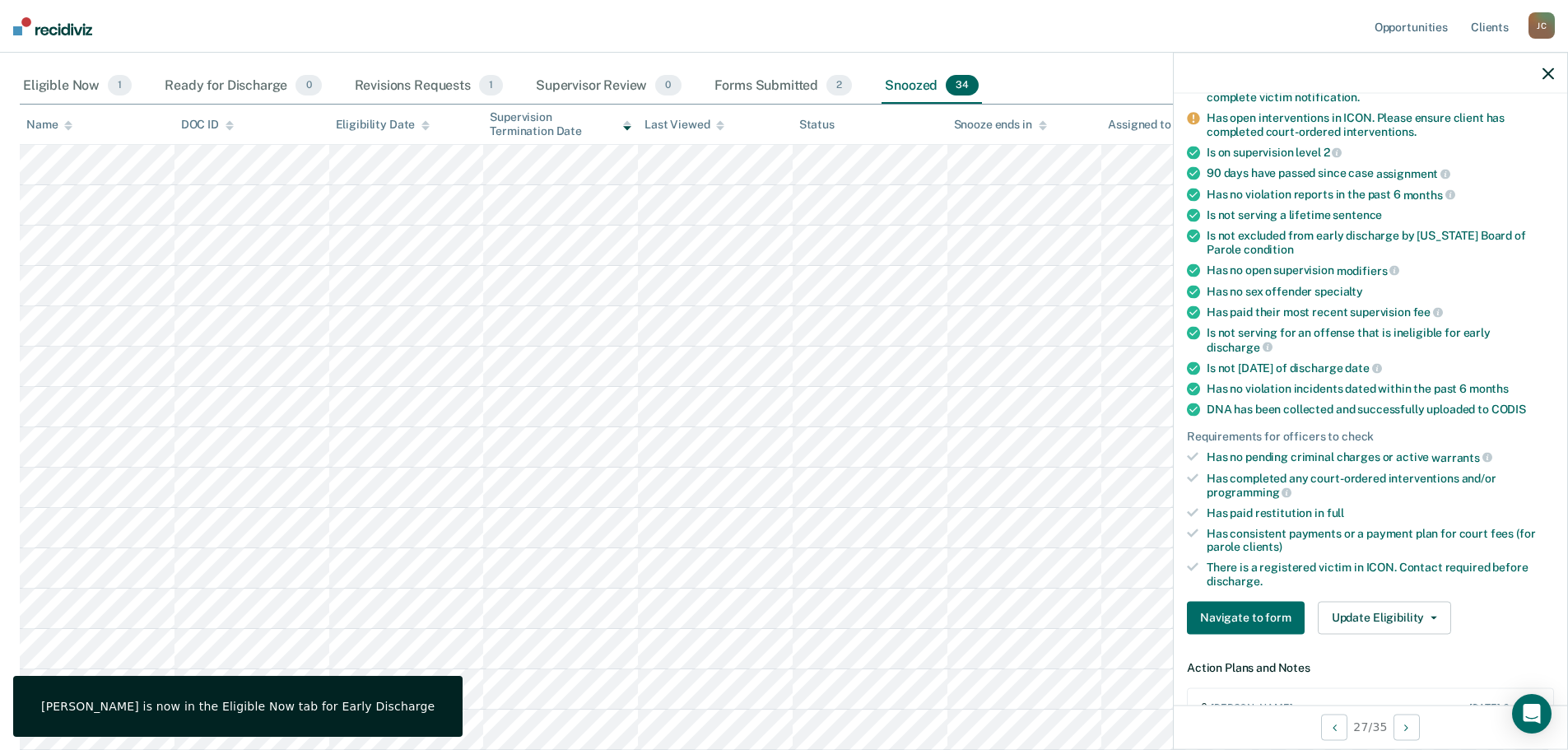
scroll to position [330, 0]
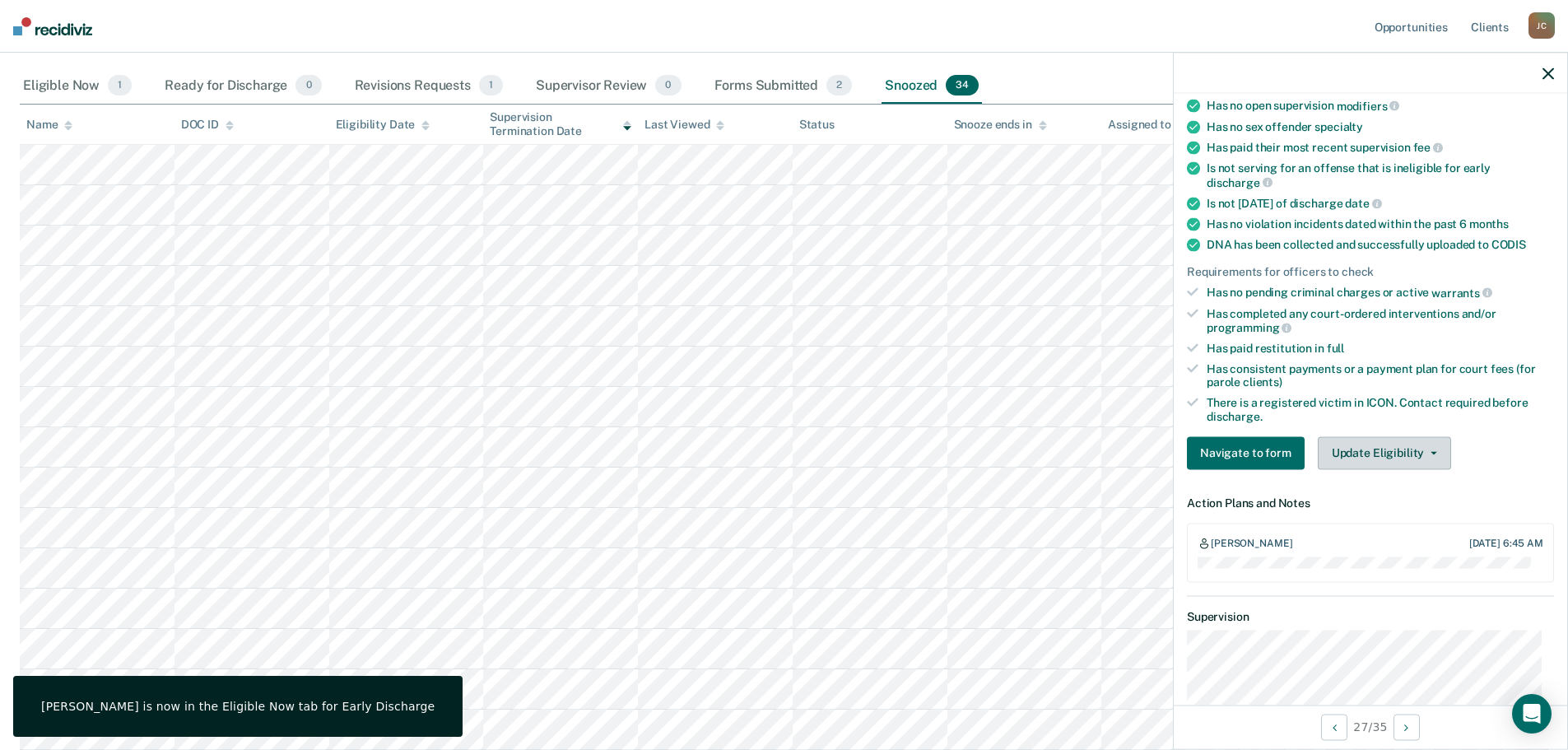
click at [1394, 455] on button "Update Eligibility" at bounding box center [1385, 453] width 134 height 32
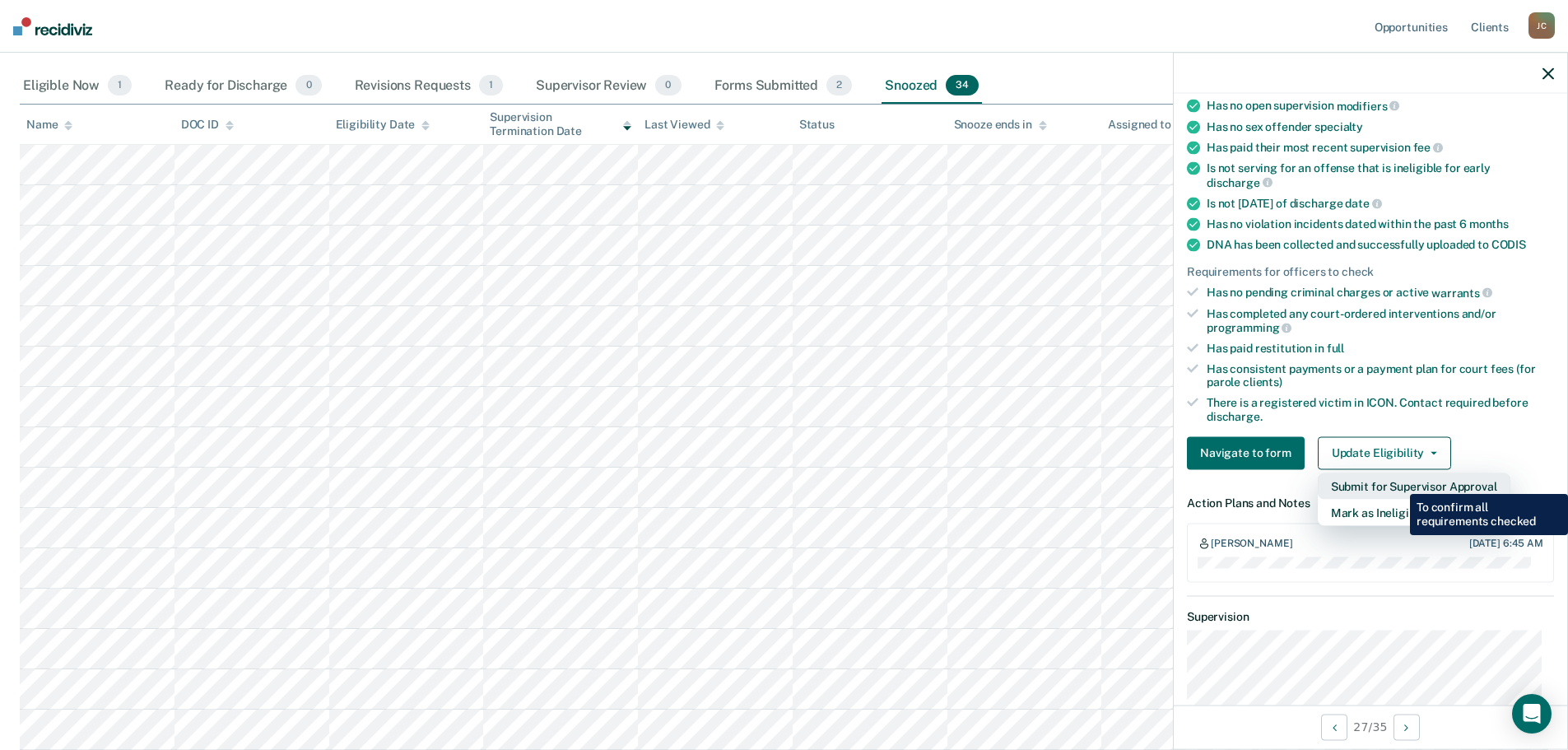
click at [1398, 482] on button "Submit for Supervisor Approval" at bounding box center [1414, 486] width 193 height 27
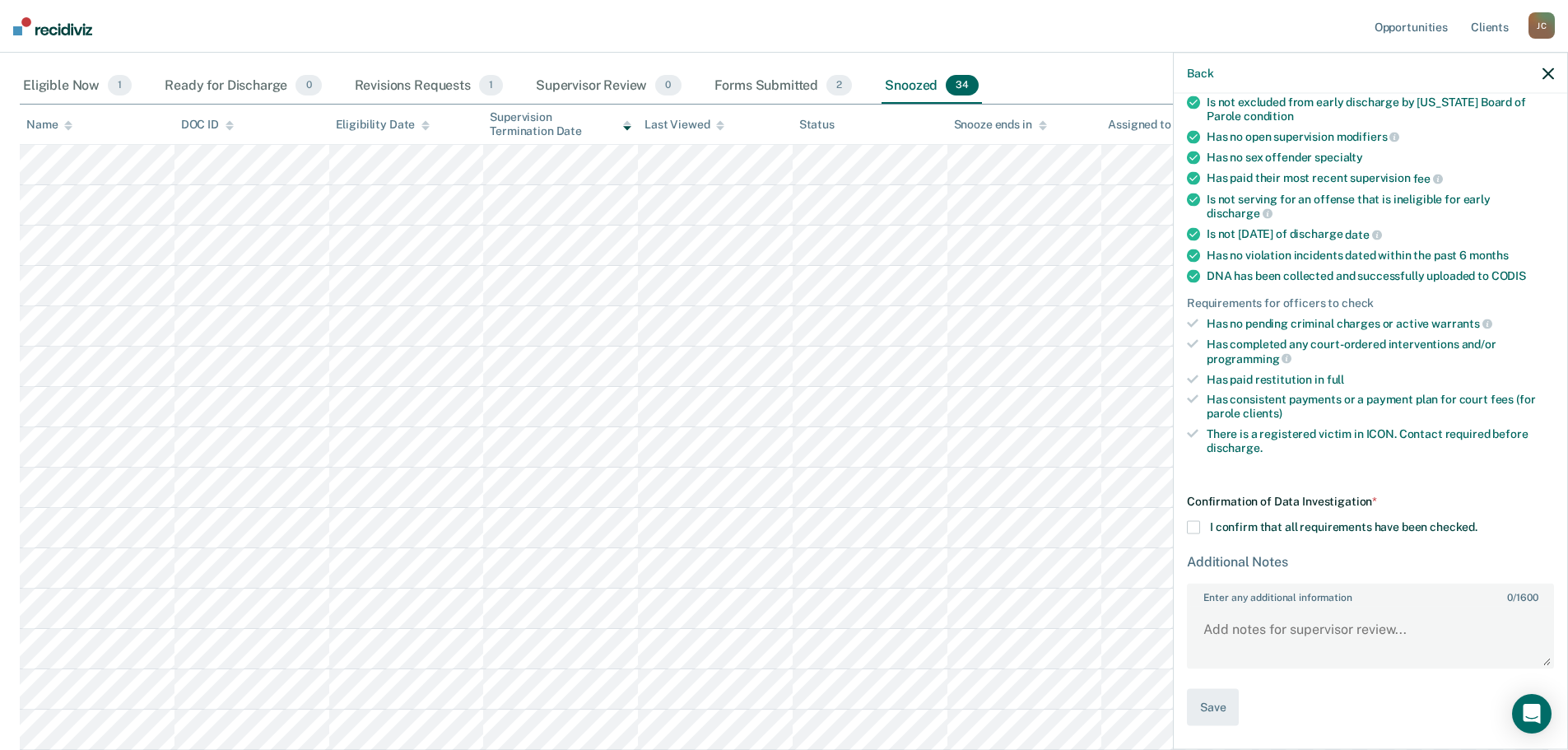
scroll to position [296, 0]
click at [1193, 531] on span at bounding box center [1193, 529] width 13 height 13
click at [1477, 523] on input "I confirm that all requirements have been checked." at bounding box center [1477, 523] width 0 height 0
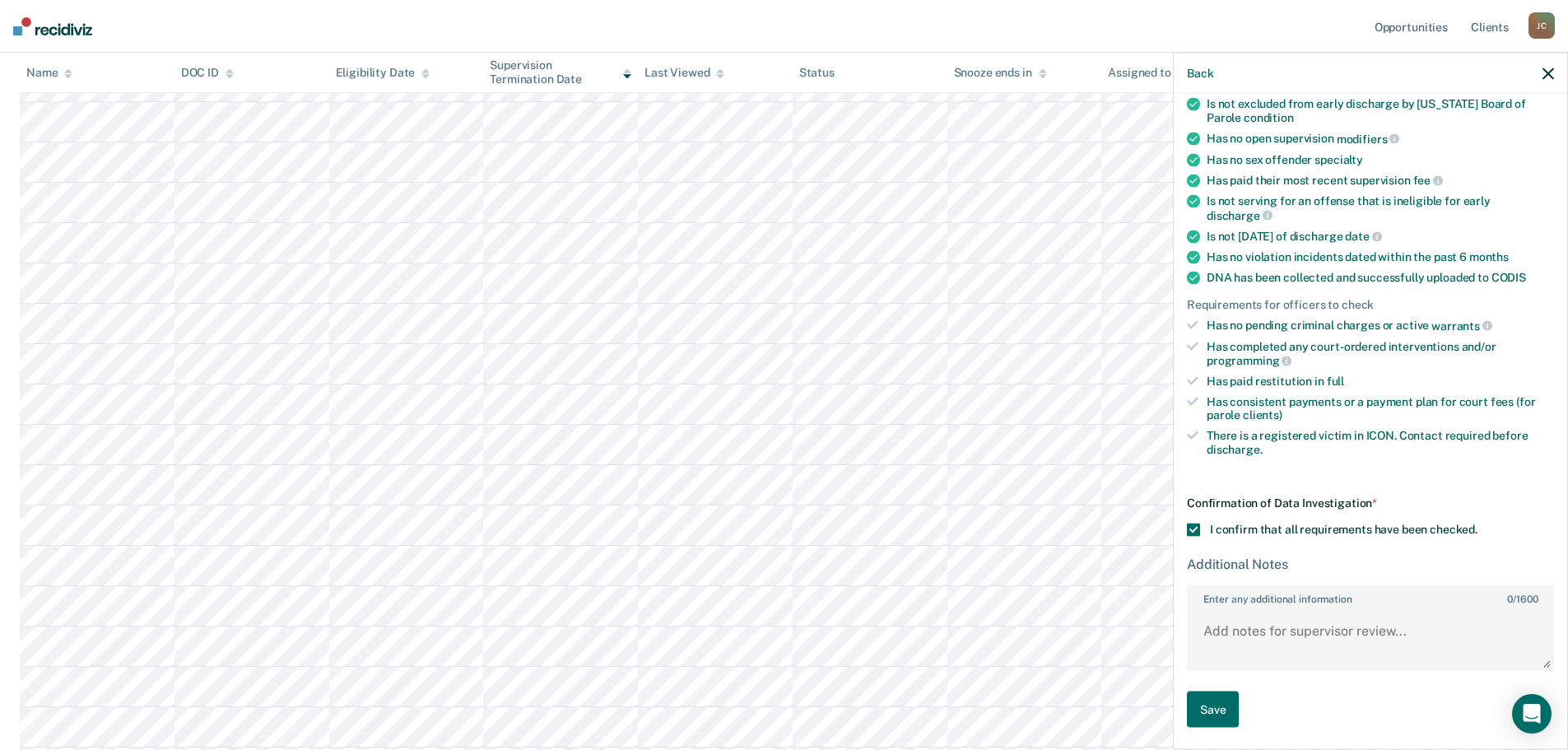
scroll to position [330, 0]
click at [1211, 705] on button "Save" at bounding box center [1213, 709] width 52 height 37
